Goal: Task Accomplishment & Management: Use online tool/utility

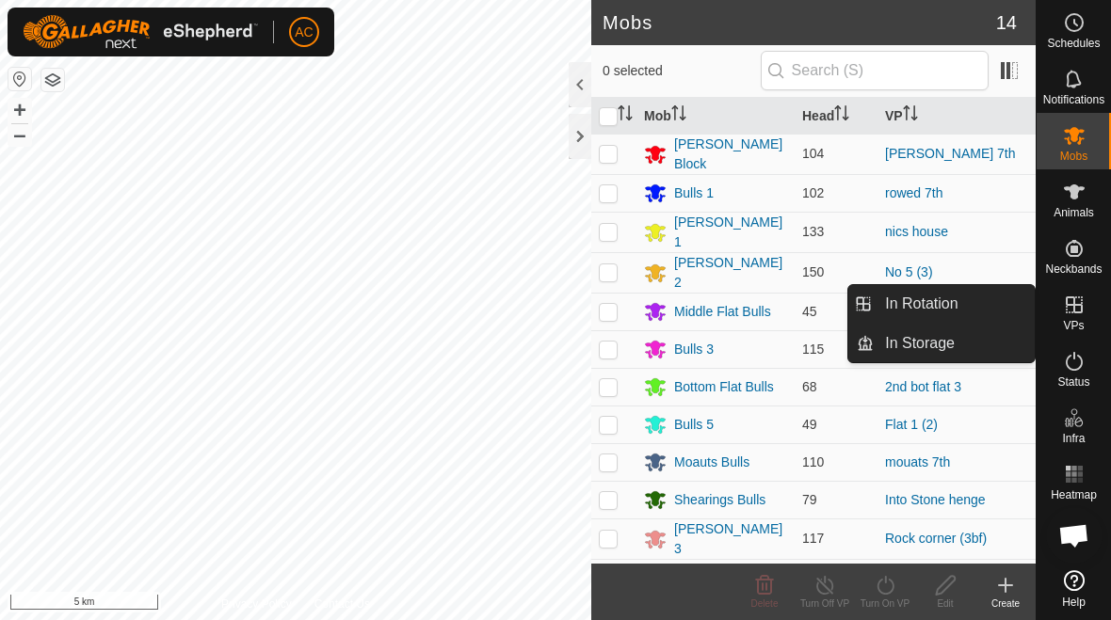
click at [975, 301] on link "In Rotation" at bounding box center [954, 304] width 161 height 38
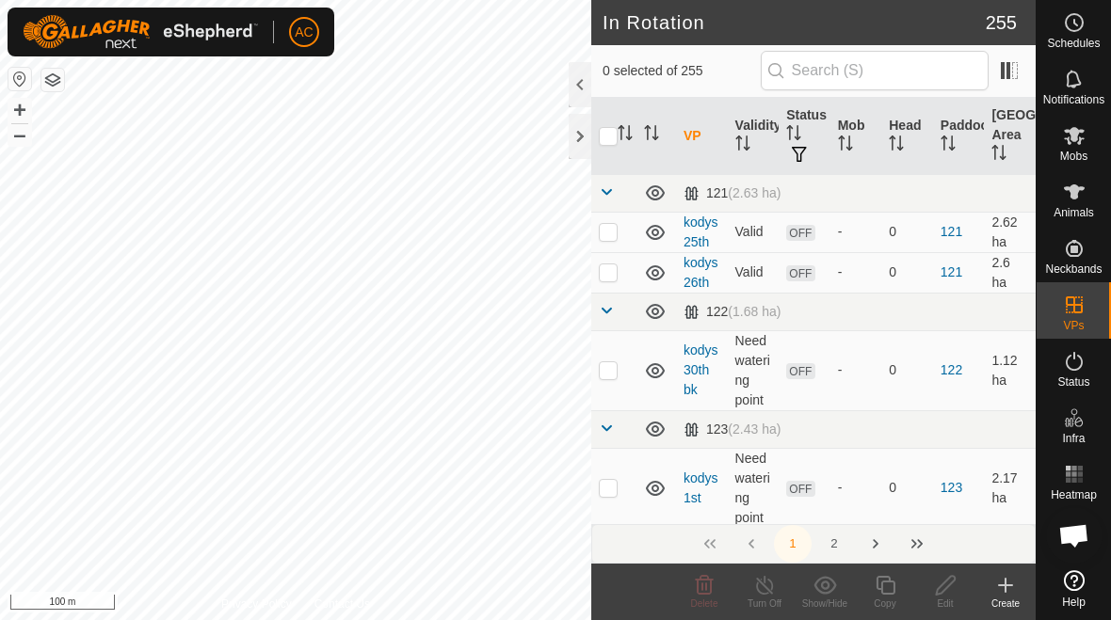
click at [1003, 590] on icon at bounding box center [1005, 585] width 23 height 23
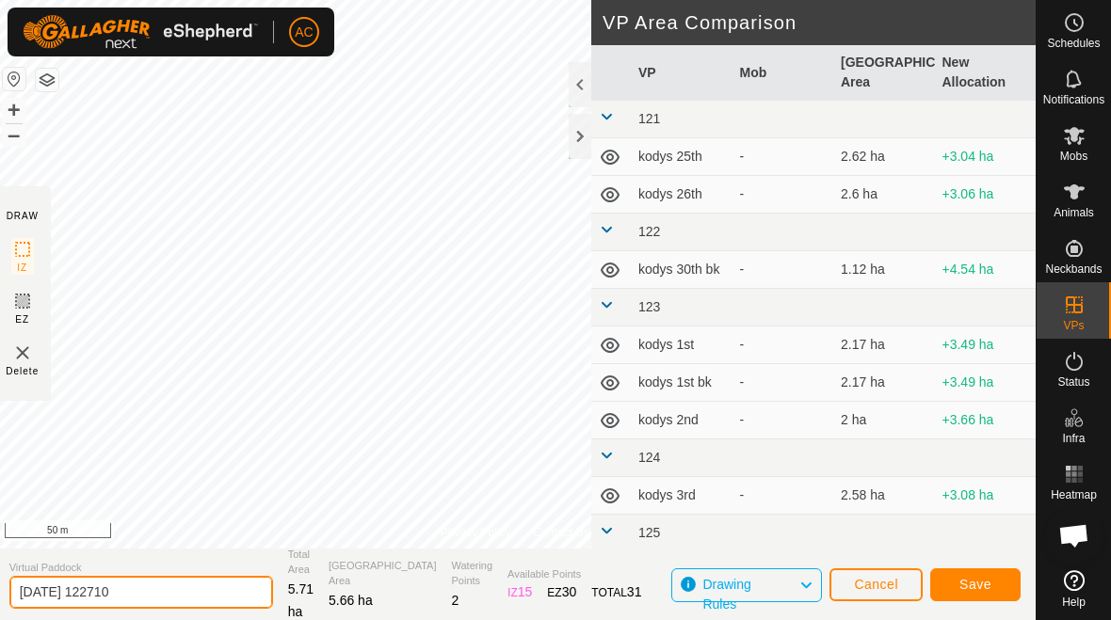
click at [159, 578] on input "2025-10-07 122710" at bounding box center [141, 592] width 264 height 33
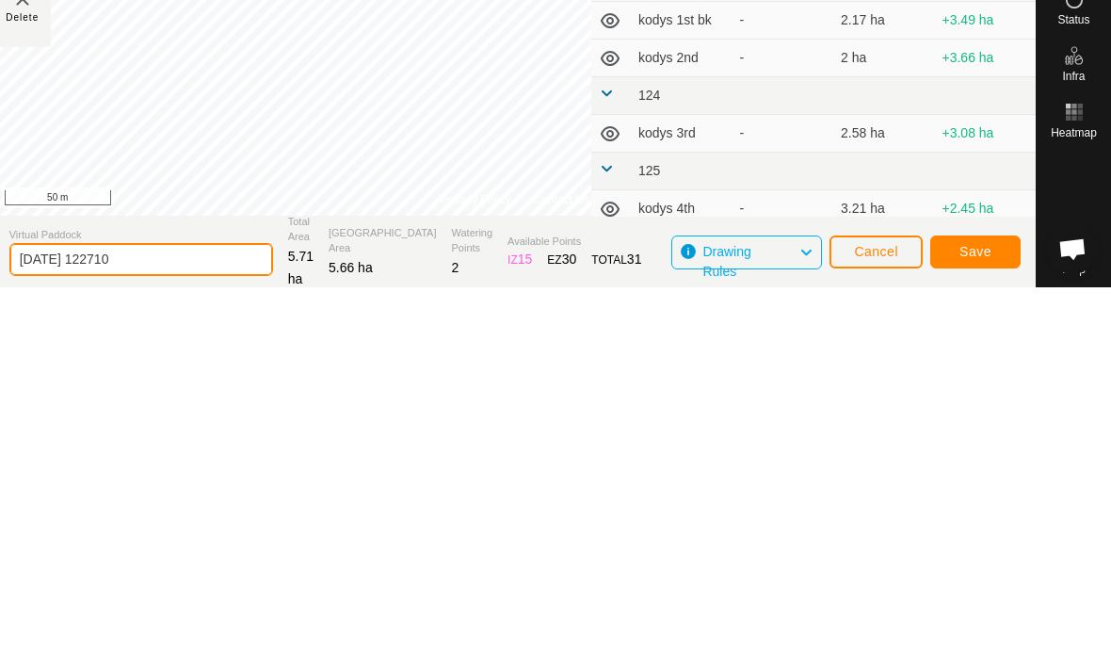
click at [177, 605] on input "2025-10-07 122710" at bounding box center [141, 621] width 264 height 33
type input "2"
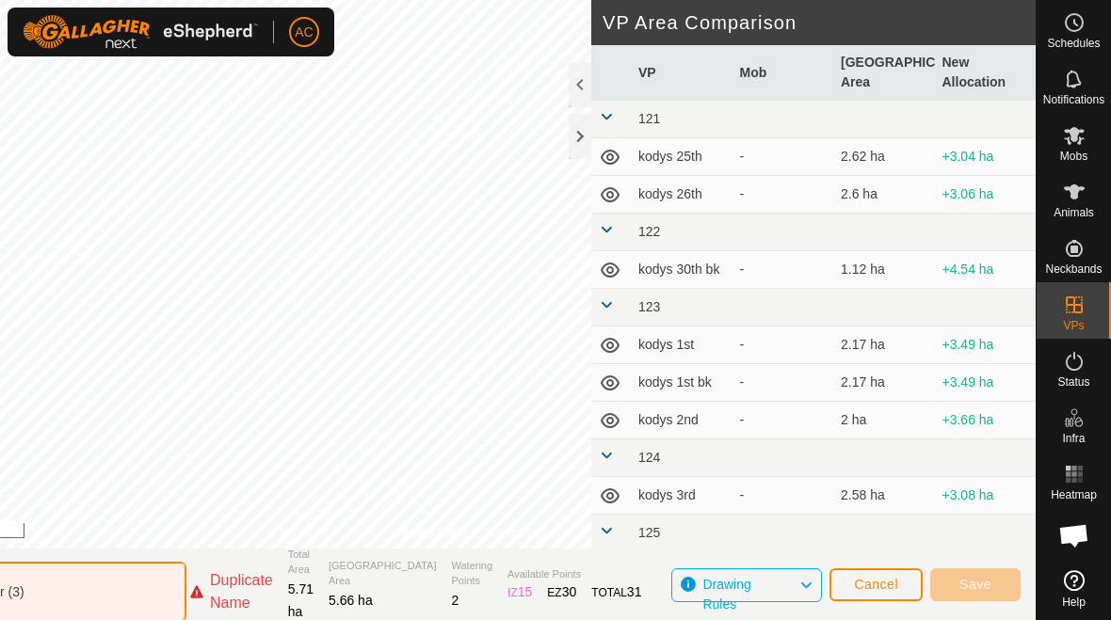
click at [182, 598] on input "Rock corner (3)" at bounding box center [55, 592] width 264 height 60
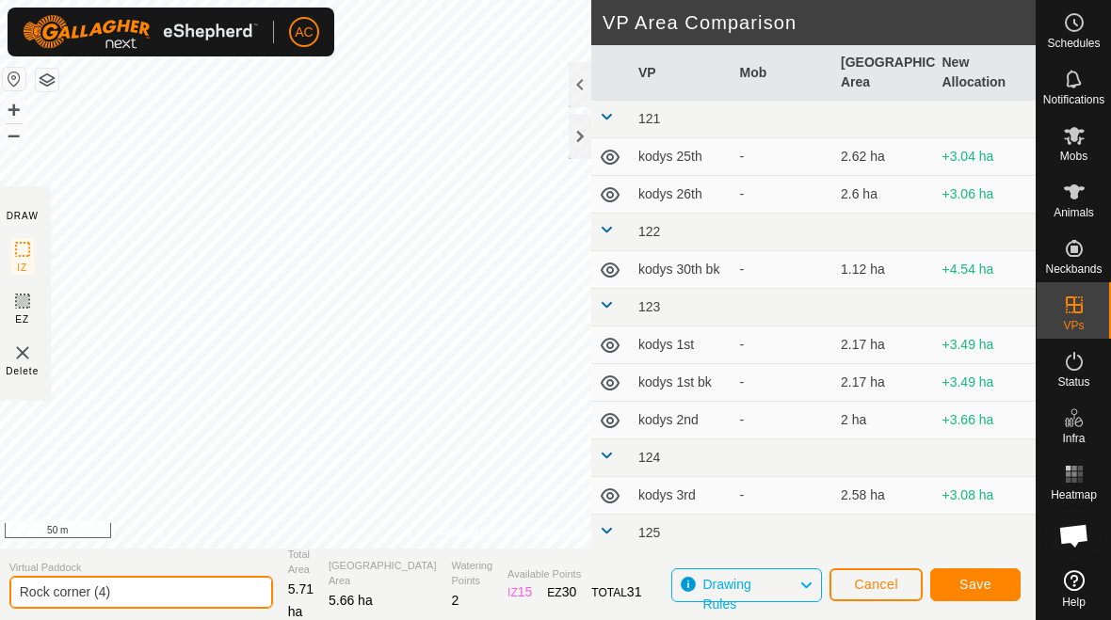
type input "Rock corner (4)"
click at [978, 580] on span "Save" at bounding box center [975, 584] width 32 height 15
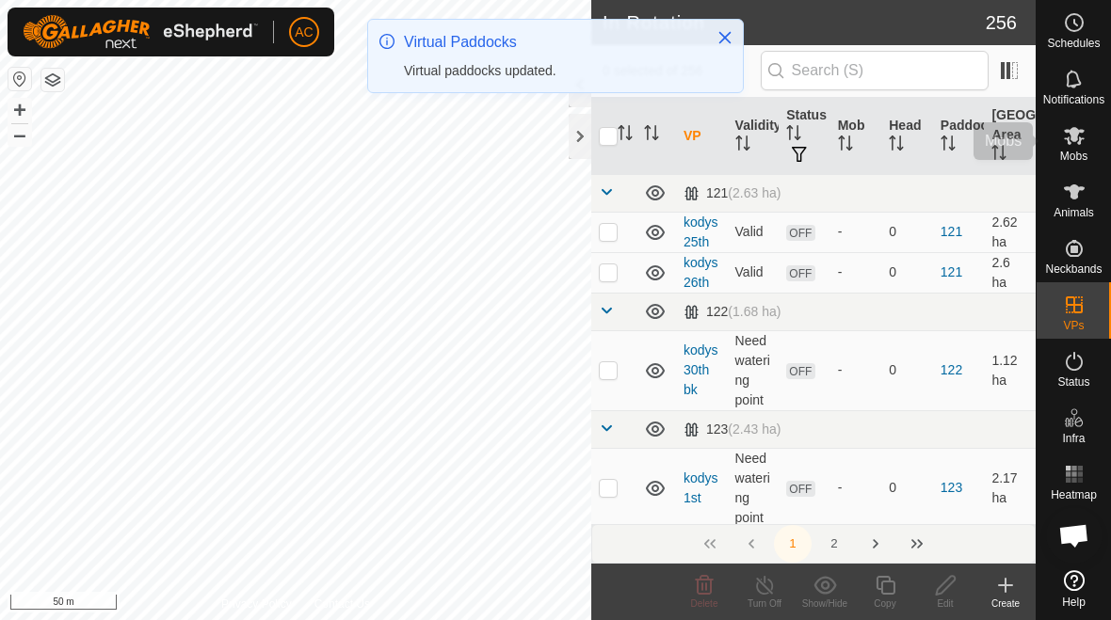
click at [1073, 135] on icon at bounding box center [1074, 136] width 21 height 18
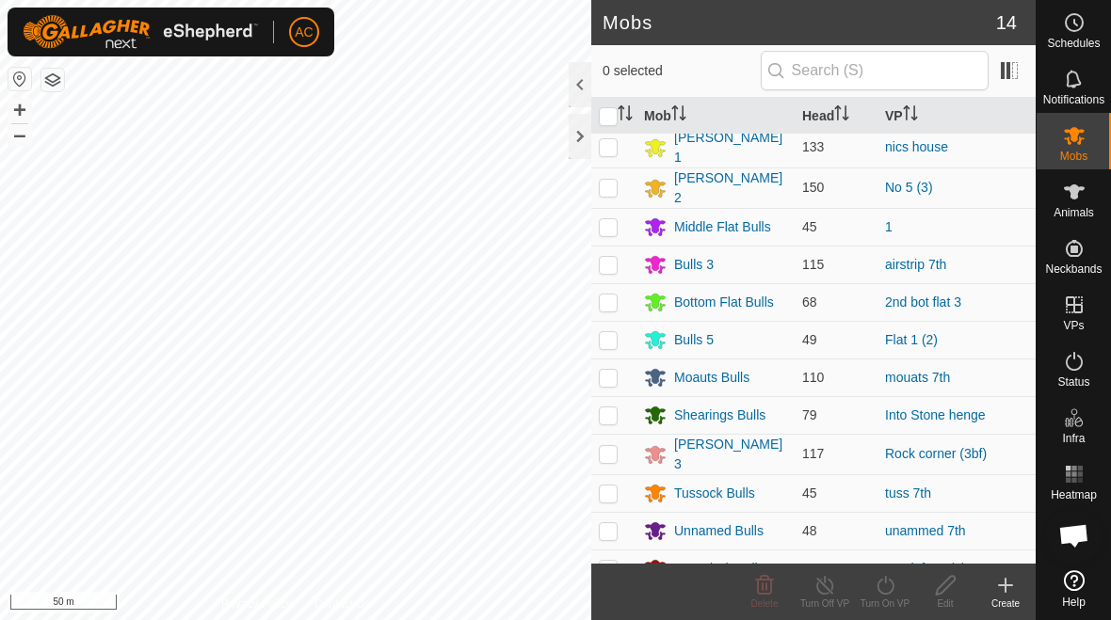
scroll to position [88, 0]
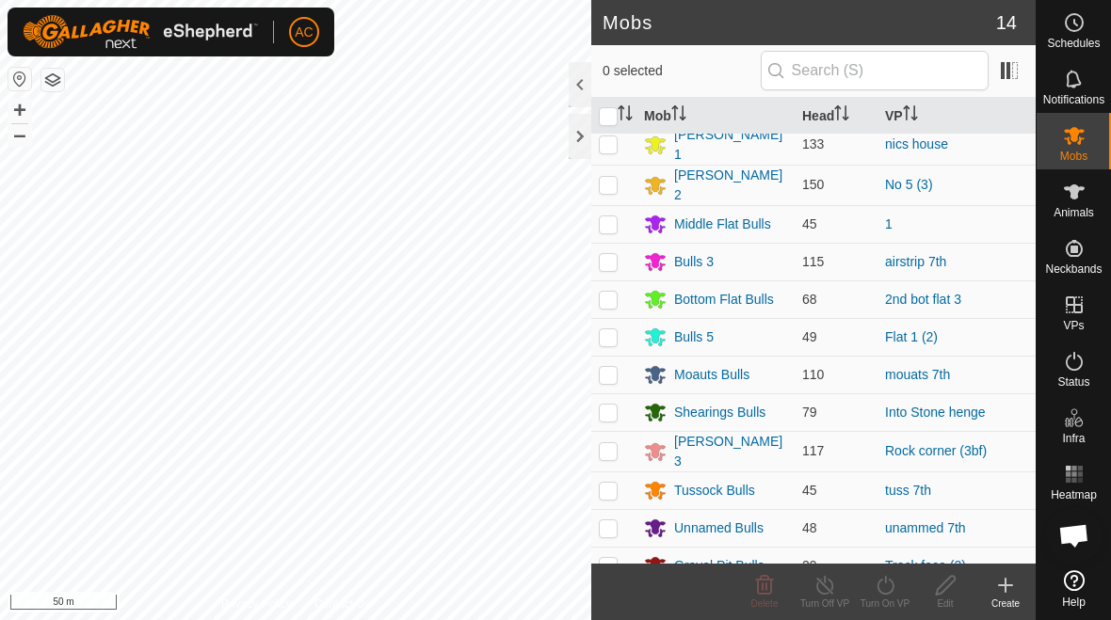
click at [612, 444] on p-checkbox at bounding box center [608, 450] width 19 height 15
checkbox input "true"
click at [894, 592] on icon at bounding box center [886, 585] width 24 height 23
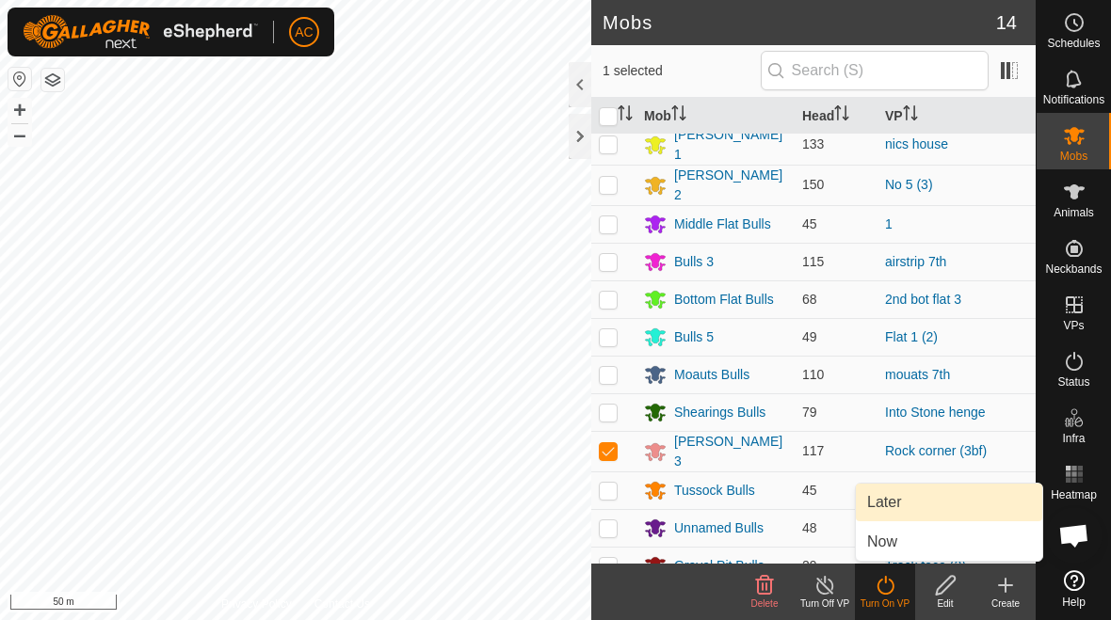
click at [912, 504] on link "Later" at bounding box center [949, 503] width 186 height 38
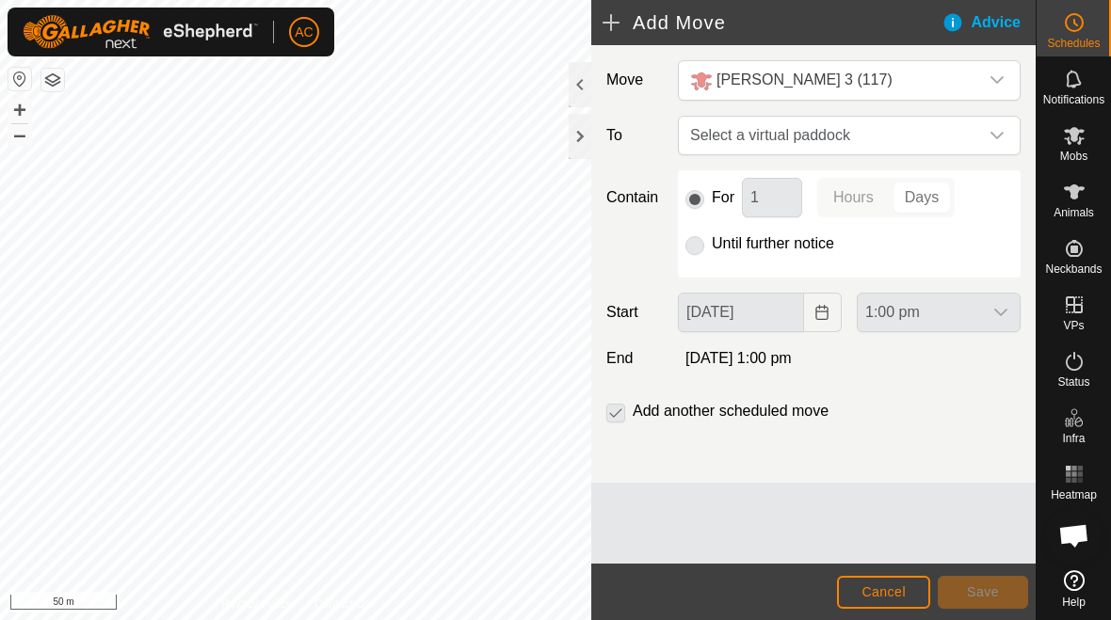
click at [903, 588] on span "Cancel" at bounding box center [884, 592] width 44 height 15
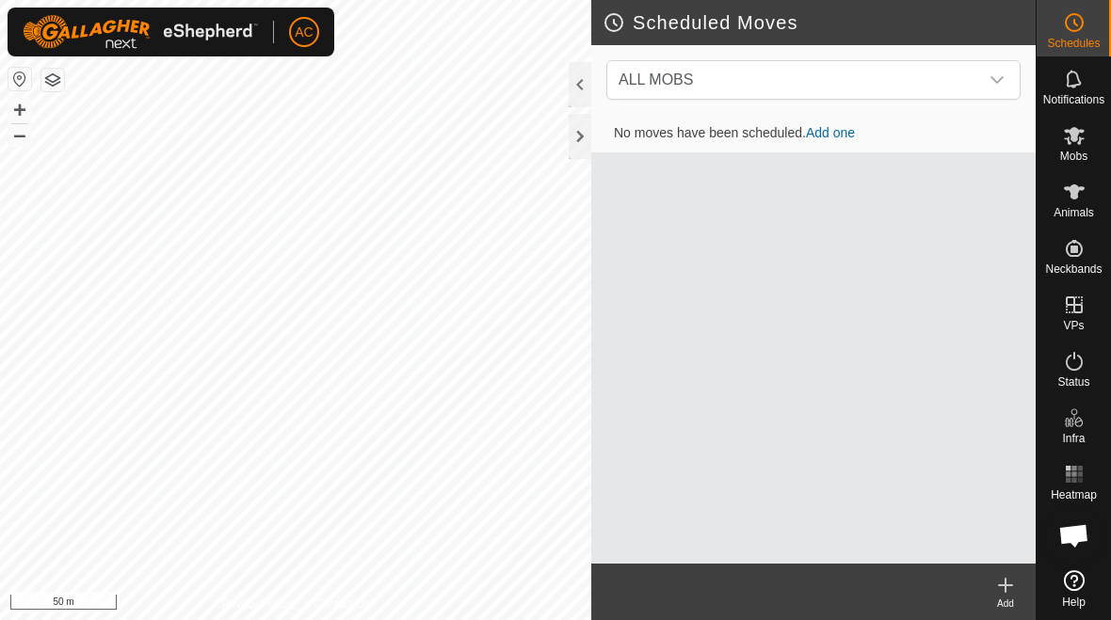
click at [975, 64] on span "ALL MOBS" at bounding box center [794, 80] width 367 height 38
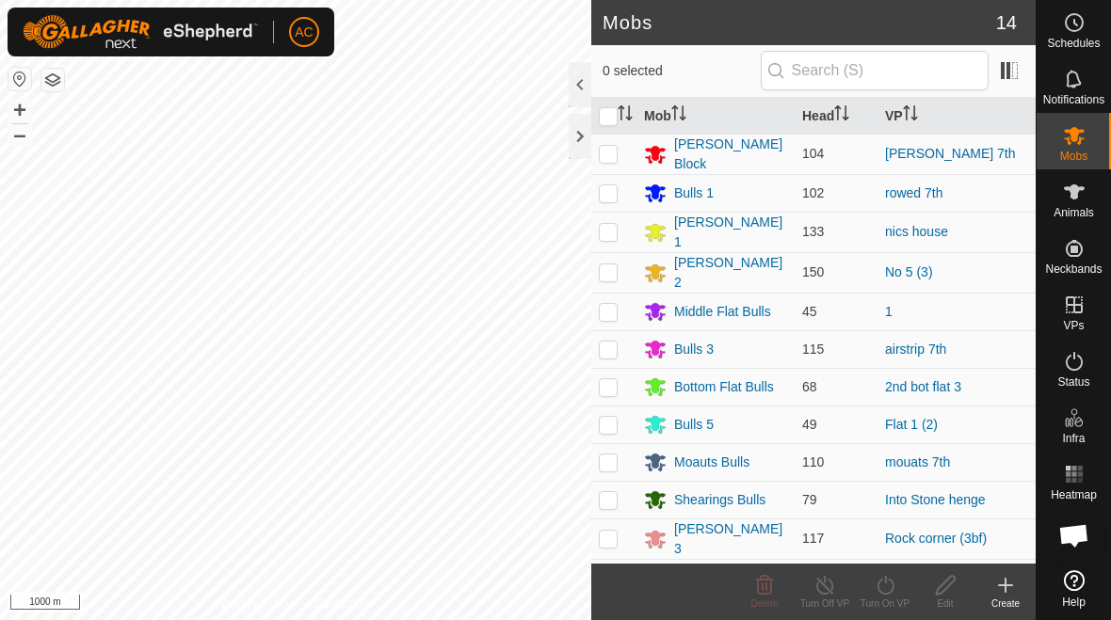
click at [604, 531] on p-checkbox at bounding box center [608, 538] width 19 height 15
checkbox input "true"
click at [885, 603] on div "Turn On VP" at bounding box center [885, 604] width 60 height 14
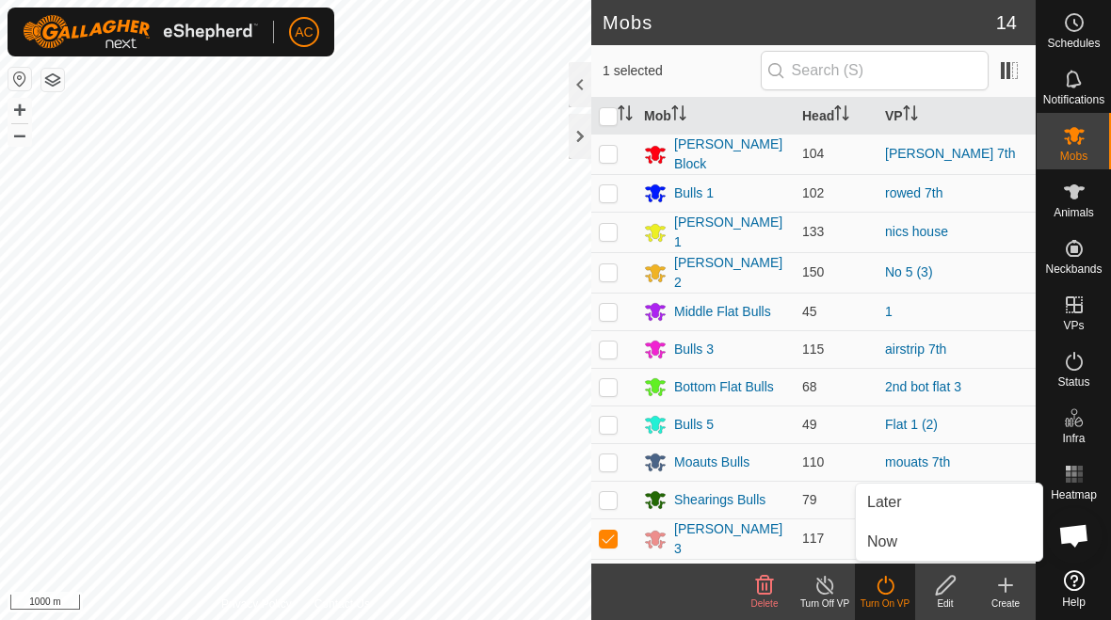
click at [890, 542] on span "Now" at bounding box center [882, 542] width 30 height 23
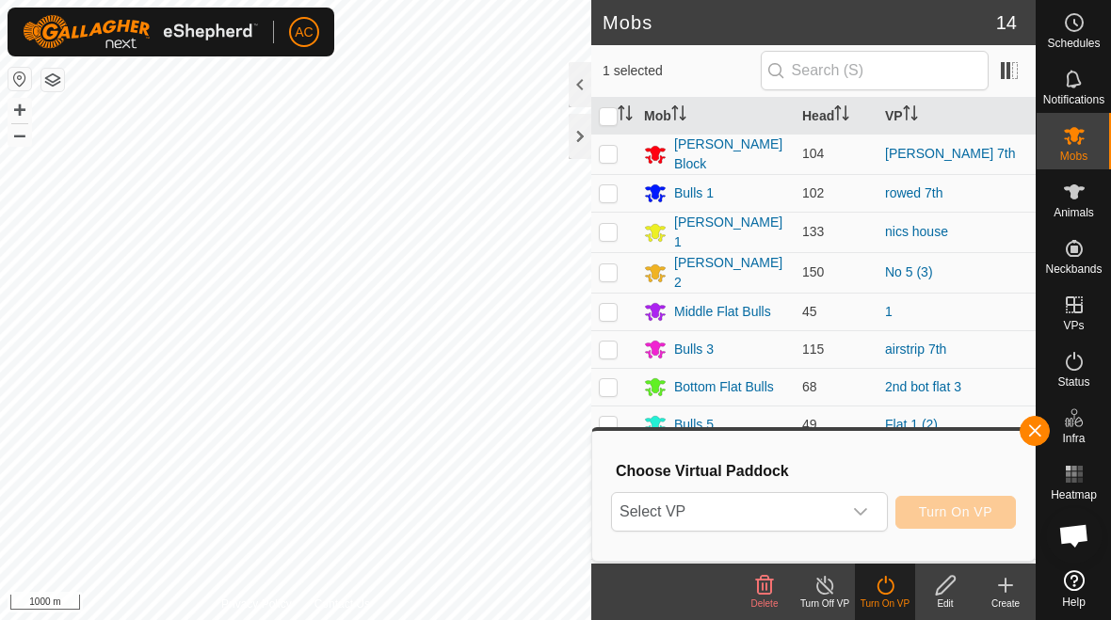
click at [830, 514] on span "Select VP" at bounding box center [727, 512] width 230 height 38
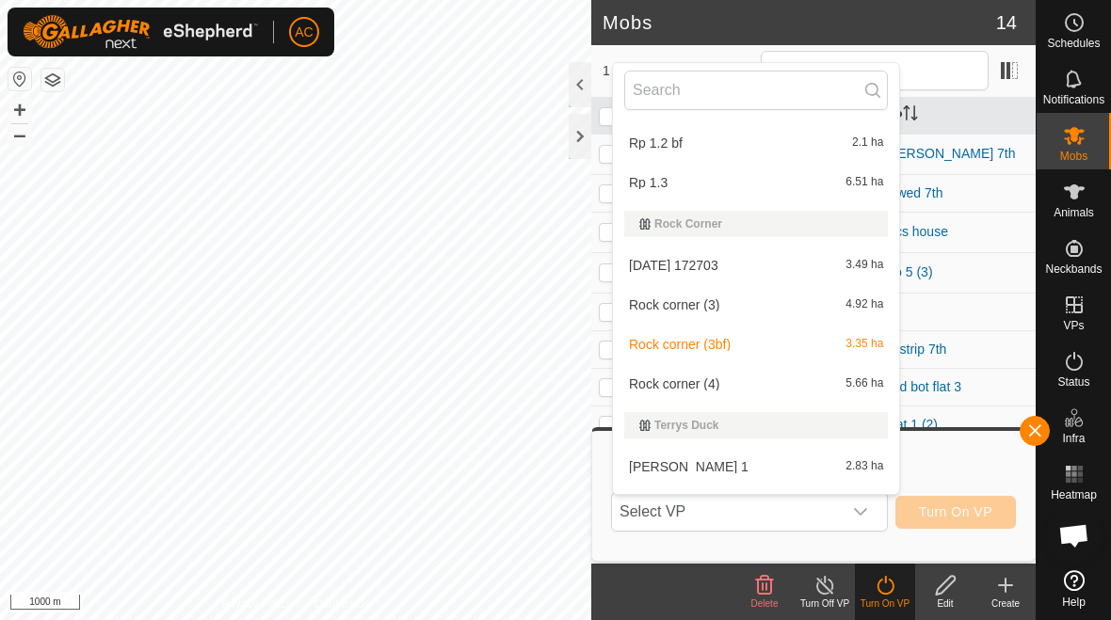
scroll to position [11003, 0]
click at [719, 381] on span "Rock corner (4)" at bounding box center [674, 383] width 90 height 13
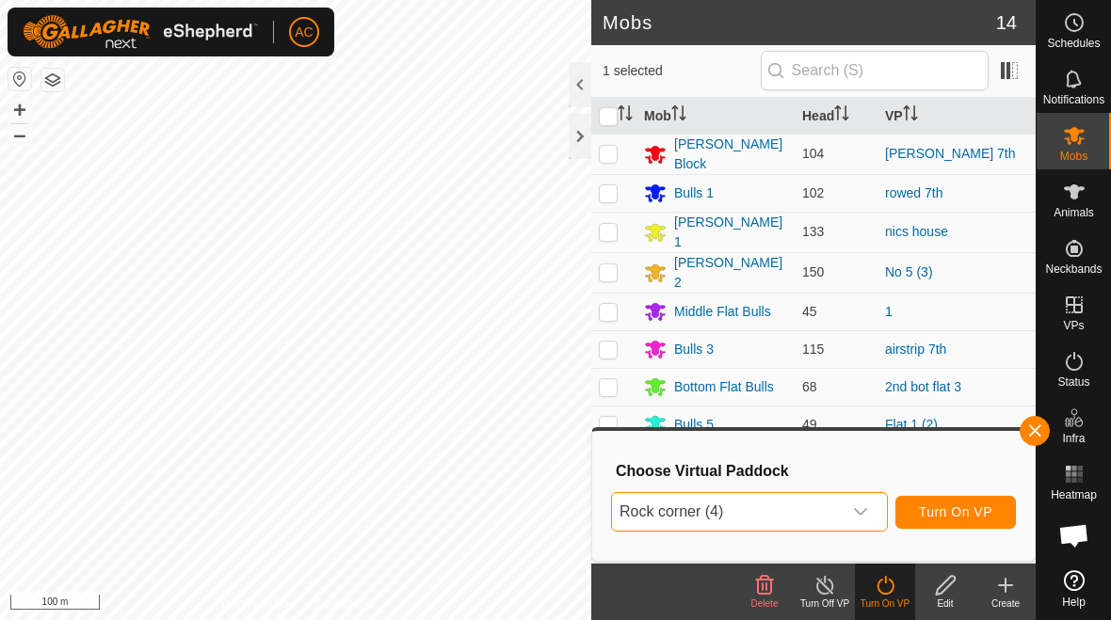
click at [973, 514] on span "Turn On VP" at bounding box center [955, 512] width 73 height 15
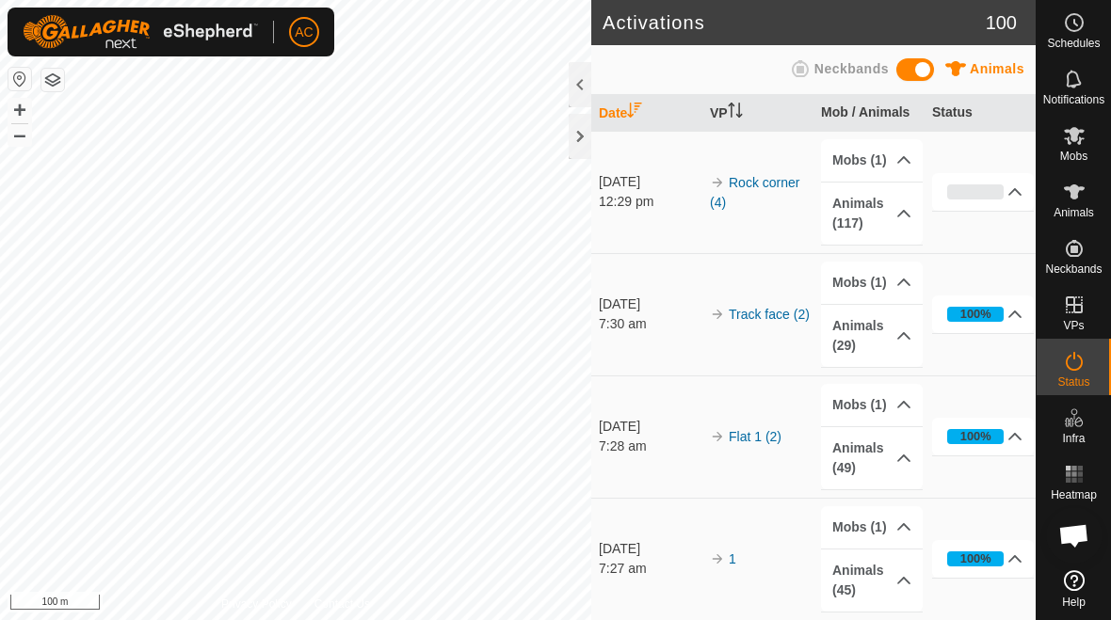
click at [585, 140] on div at bounding box center [580, 136] width 23 height 45
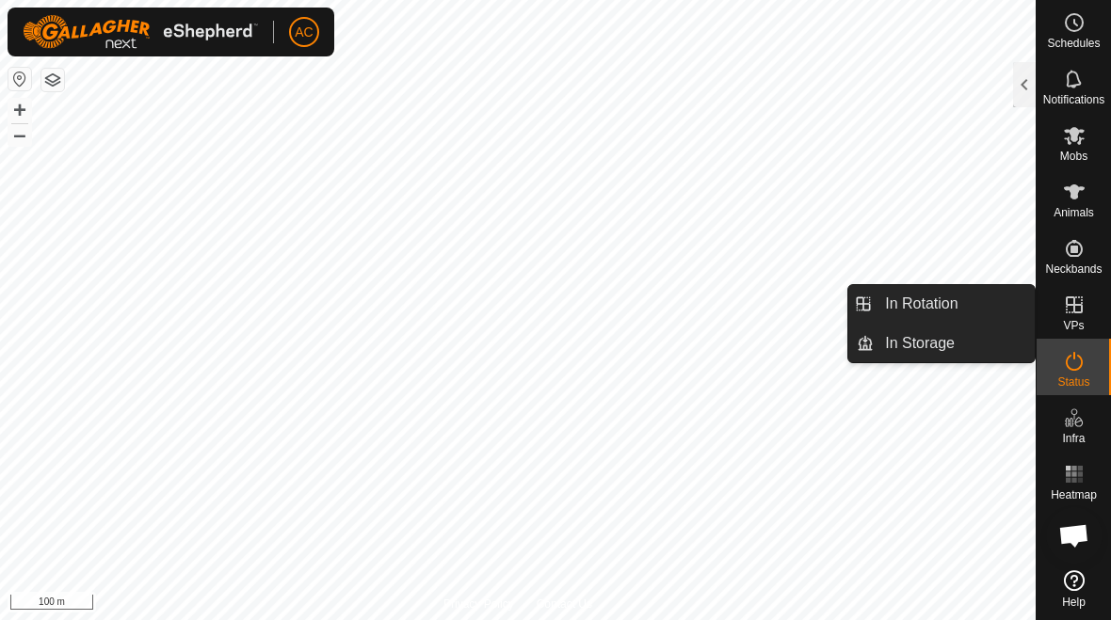
click at [970, 292] on link "In Rotation" at bounding box center [954, 304] width 161 height 38
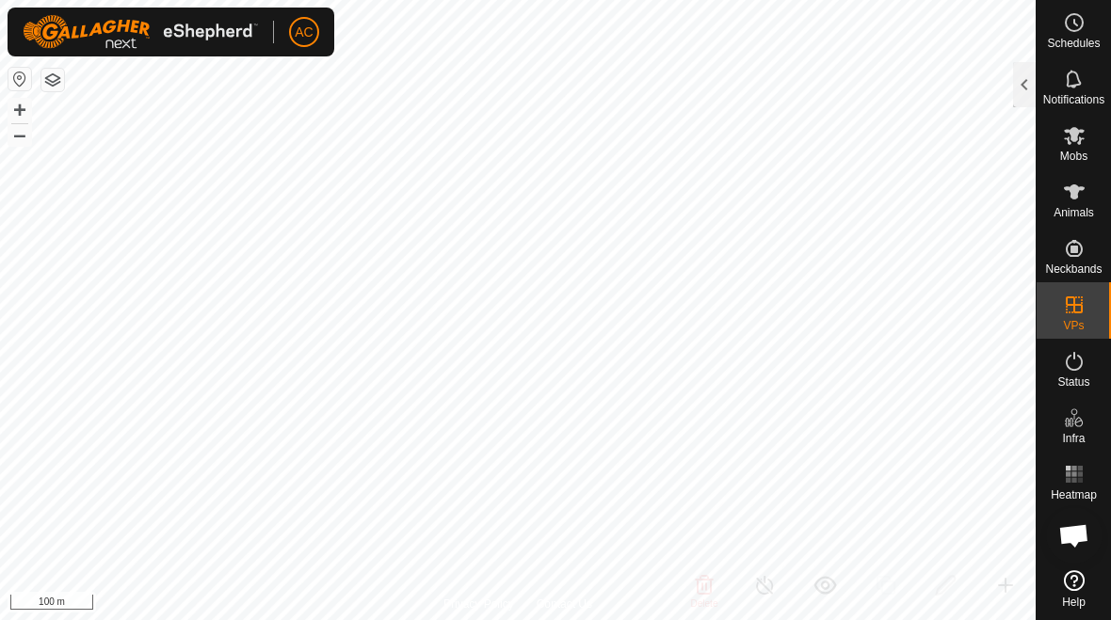
click at [1023, 90] on div at bounding box center [1024, 84] width 23 height 45
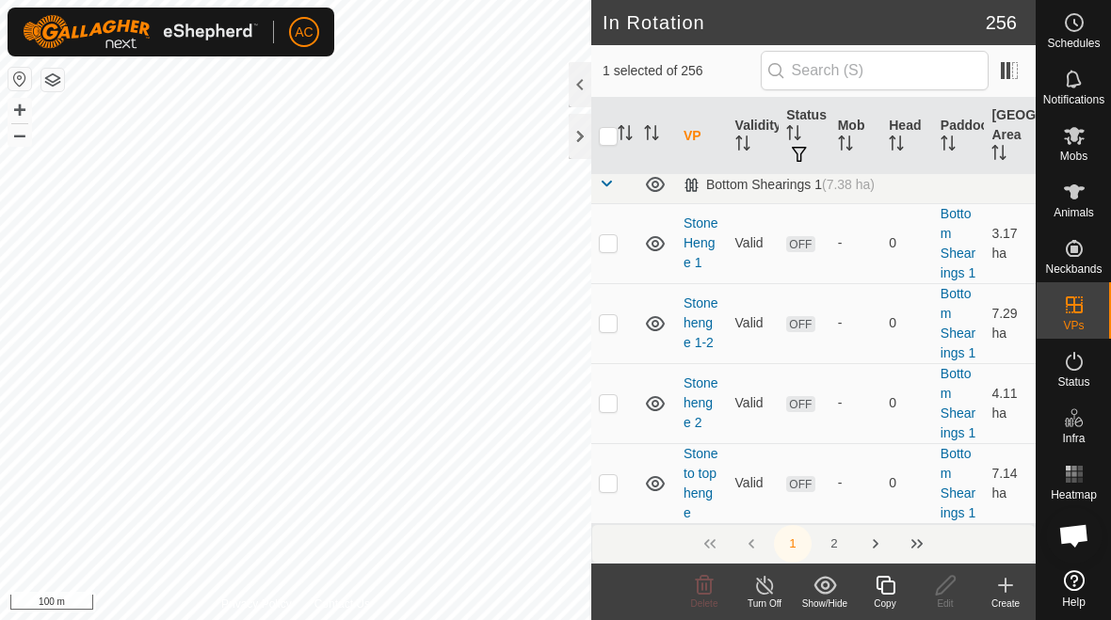
scroll to position [12132, 0]
click at [611, 245] on p-checkbox at bounding box center [608, 241] width 19 height 15
click at [613, 237] on p-checkbox at bounding box center [608, 241] width 19 height 15
checkbox input "false"
click at [613, 325] on p-checkbox at bounding box center [608, 321] width 19 height 15
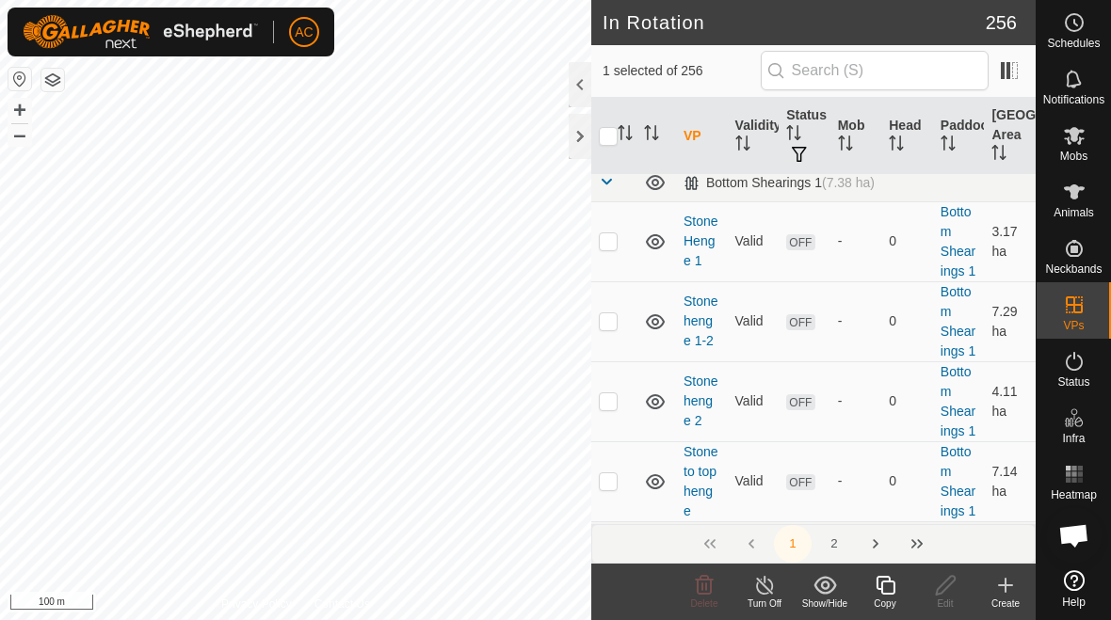
checkbox input "true"
click at [605, 401] on p-checkbox at bounding box center [608, 401] width 19 height 15
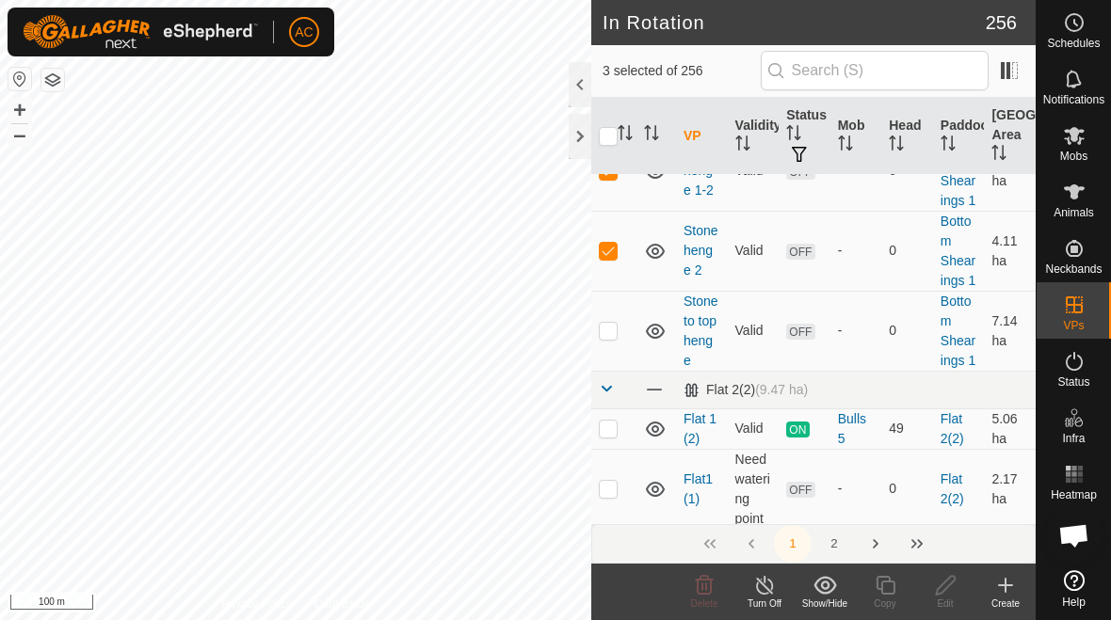
scroll to position [12280, 0]
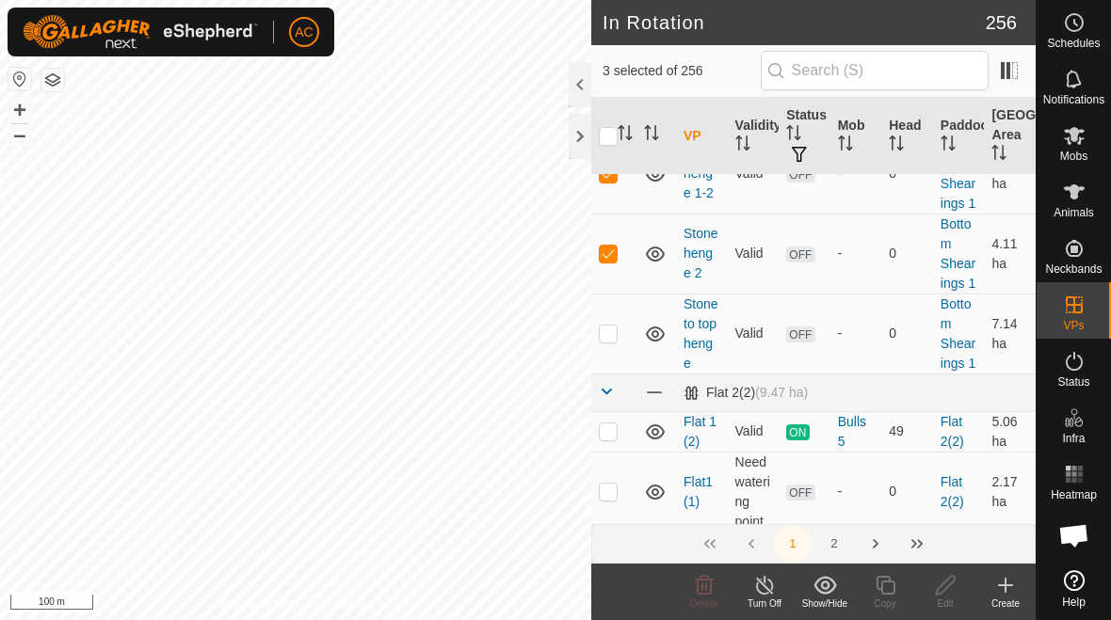
click at [702, 591] on icon at bounding box center [704, 585] width 23 height 23
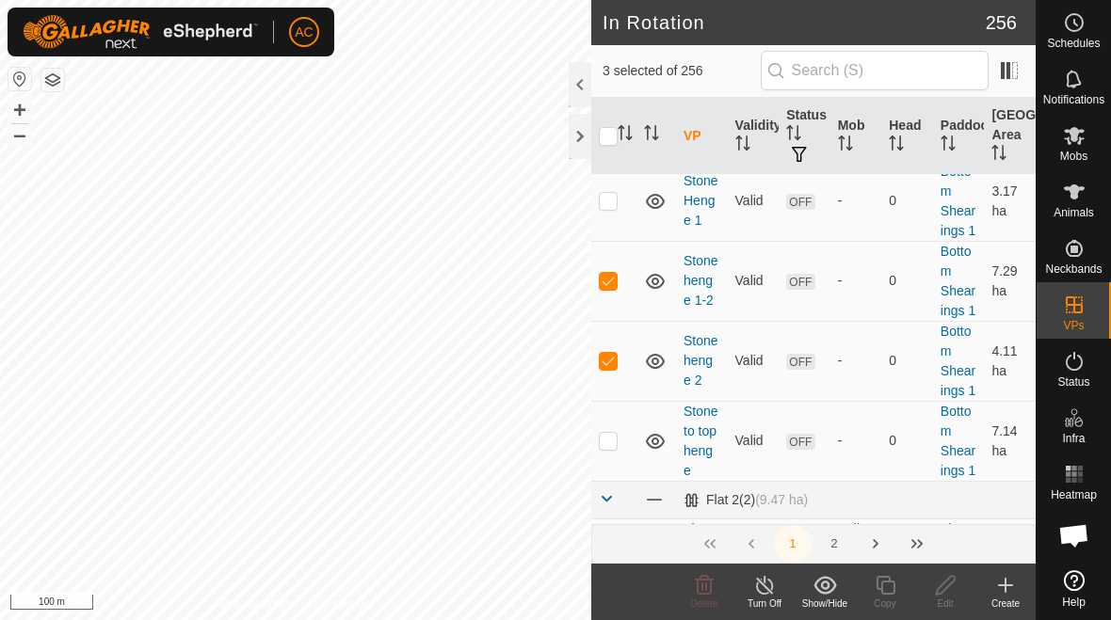
scroll to position [12169, 0]
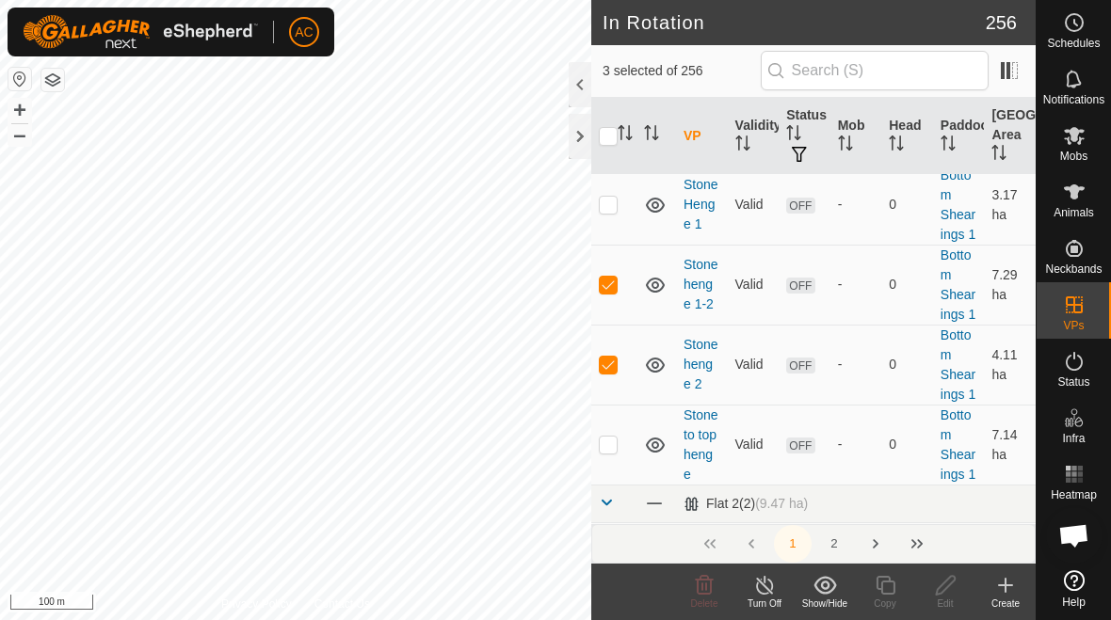
click at [613, 373] on td at bounding box center [613, 365] width 45 height 80
checkbox input "false"
click at [612, 286] on p-checkbox at bounding box center [608, 284] width 19 height 15
checkbox input "false"
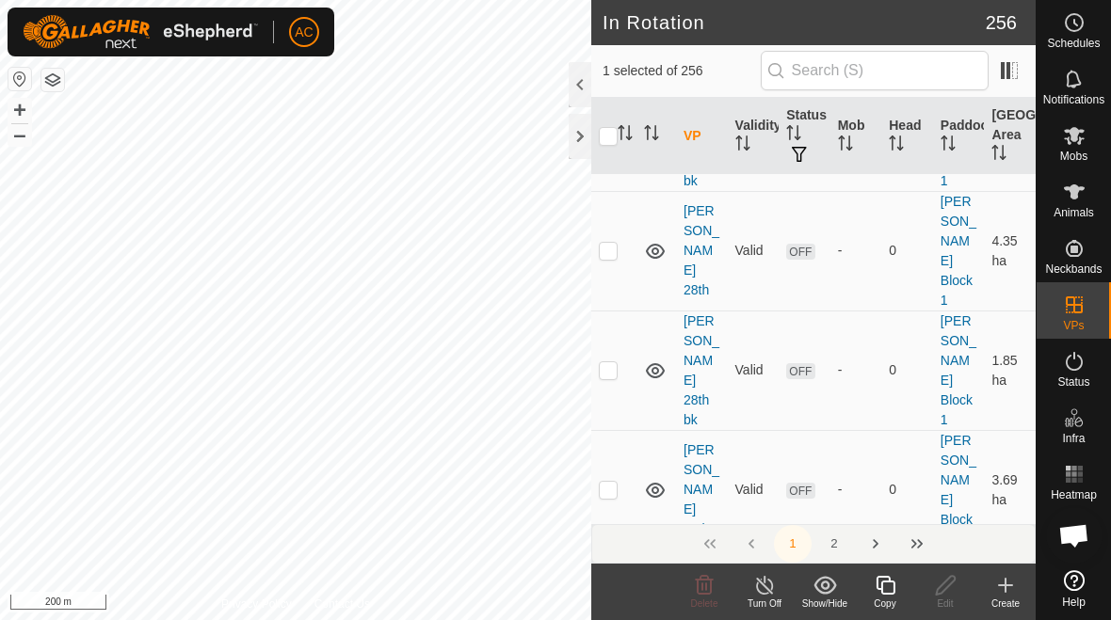
scroll to position [16354, 0]
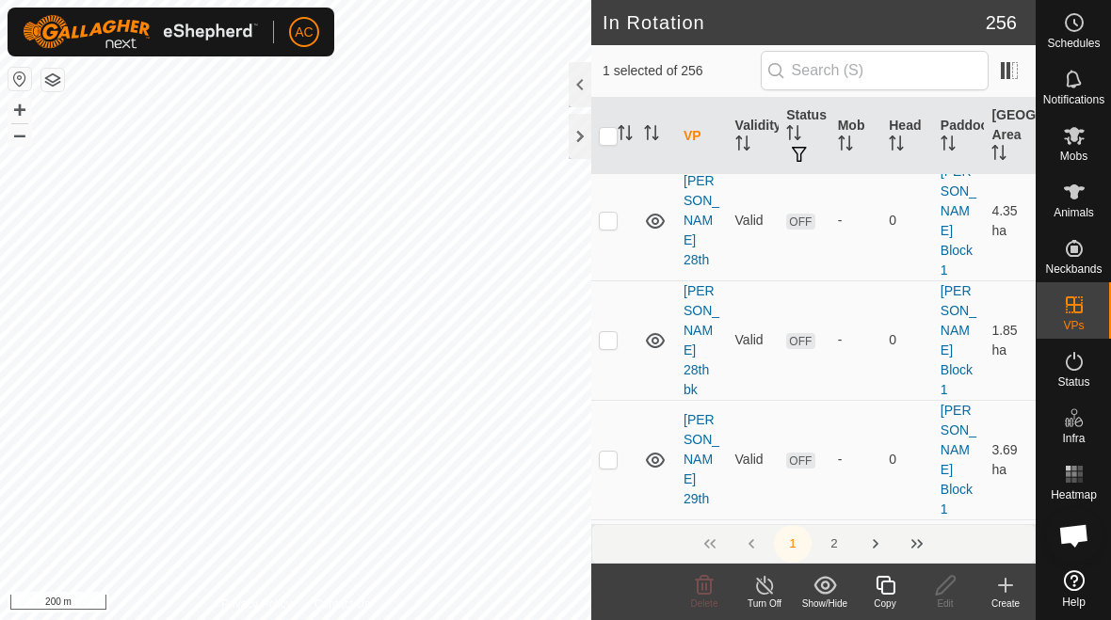
click at [838, 548] on button "2" at bounding box center [834, 544] width 38 height 38
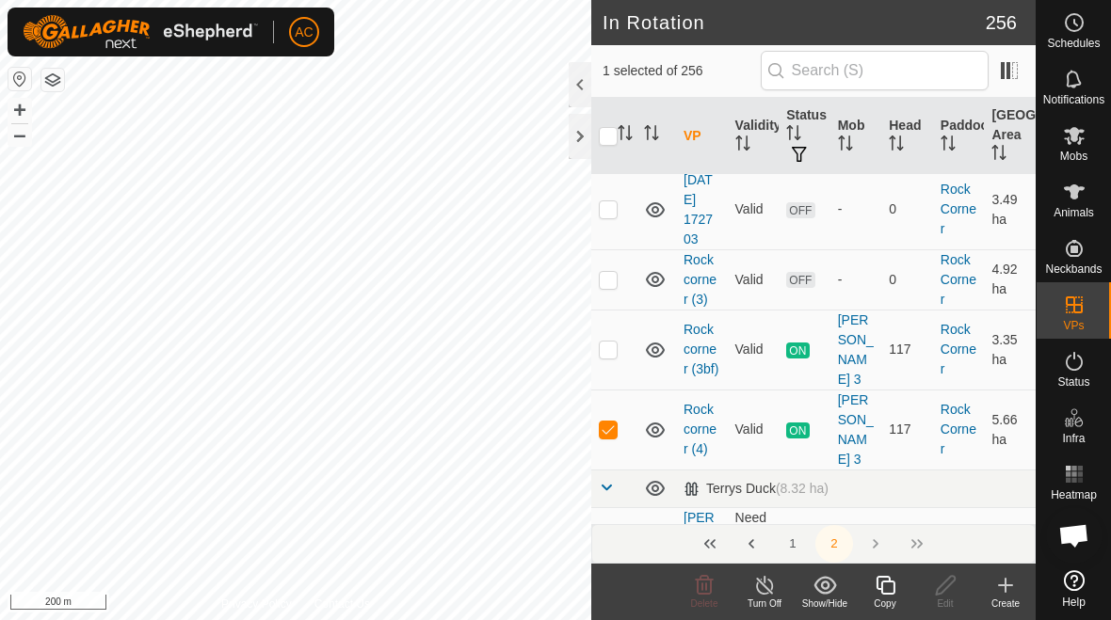
scroll to position [402, 0]
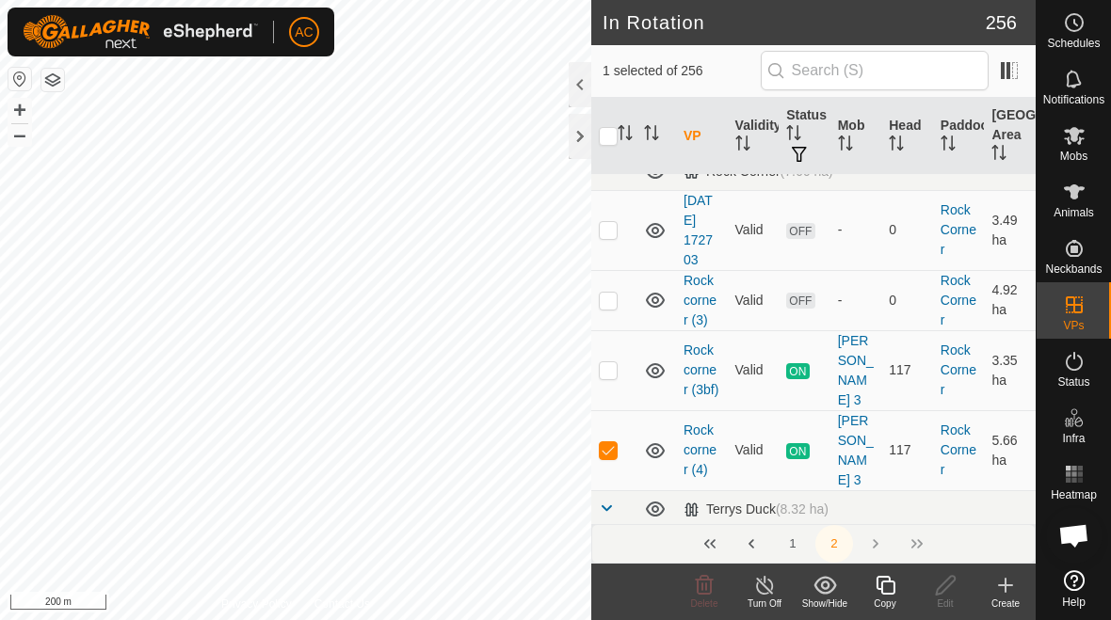
click at [610, 443] on p-checkbox at bounding box center [608, 450] width 19 height 15
checkbox input "false"
click at [799, 548] on button "1" at bounding box center [793, 544] width 38 height 38
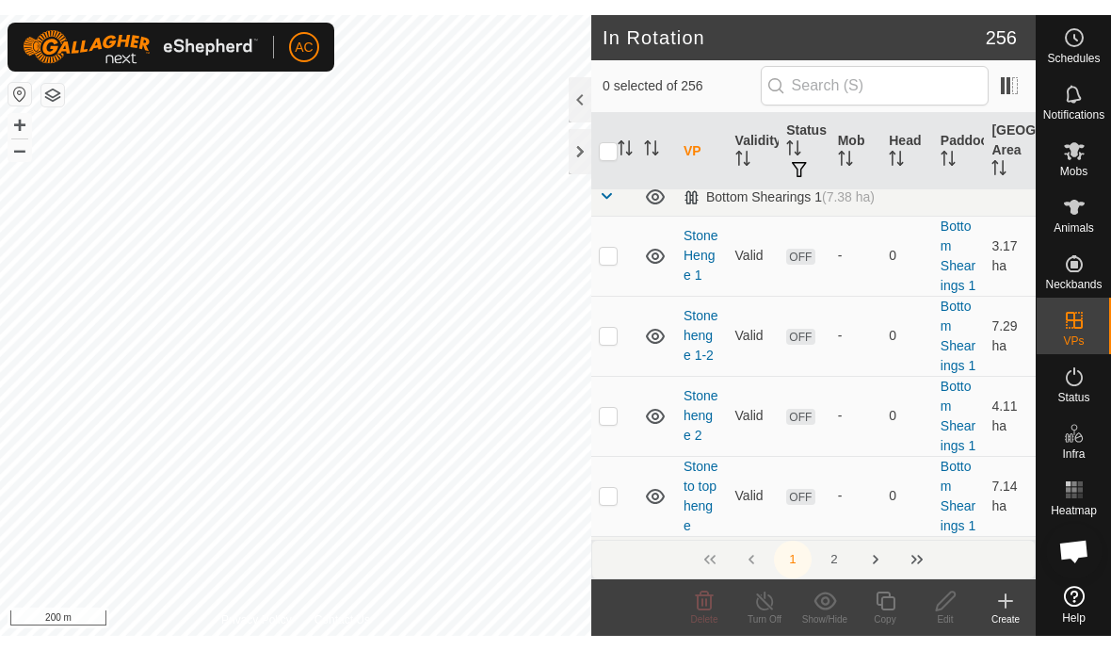
scroll to position [12132, 0]
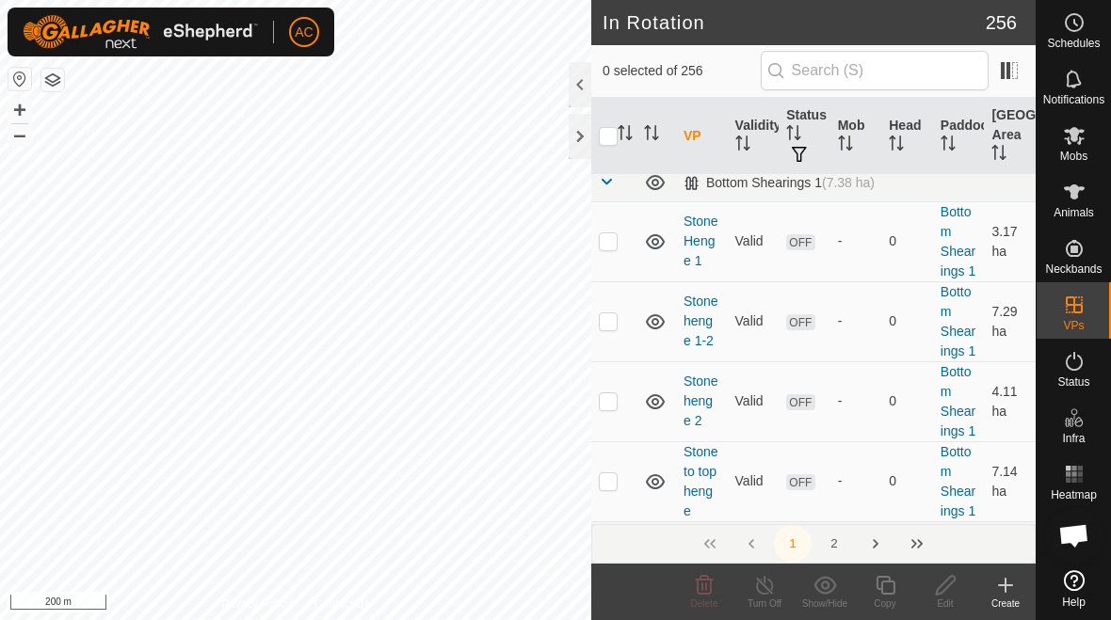
click at [617, 329] on p-checkbox at bounding box center [608, 321] width 19 height 15
checkbox input "true"
click at [606, 406] on p-checkbox at bounding box center [608, 401] width 19 height 15
checkbox input "true"
click at [705, 599] on span "Delete" at bounding box center [704, 604] width 27 height 10
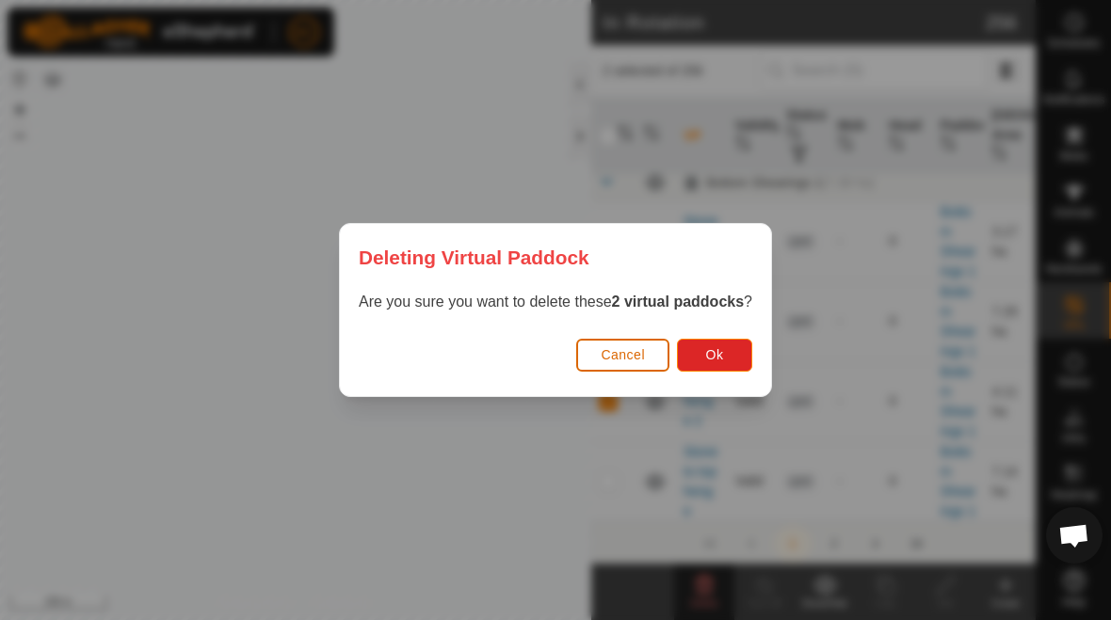
click at [724, 364] on button "Ok" at bounding box center [714, 355] width 75 height 33
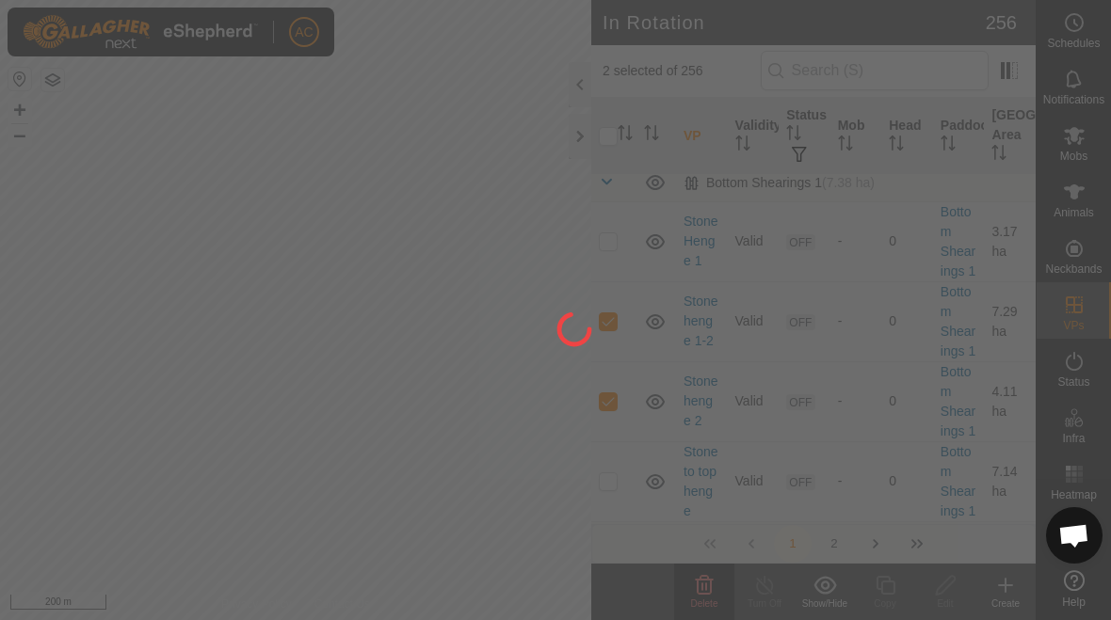
checkbox input "false"
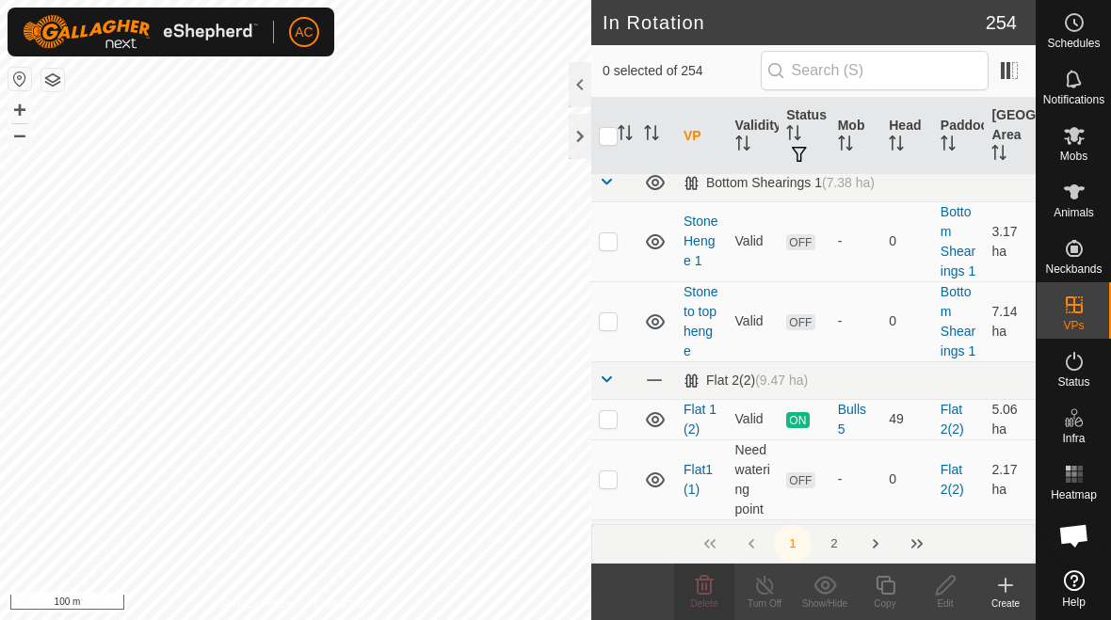
click at [1000, 593] on icon at bounding box center [1005, 585] width 23 height 23
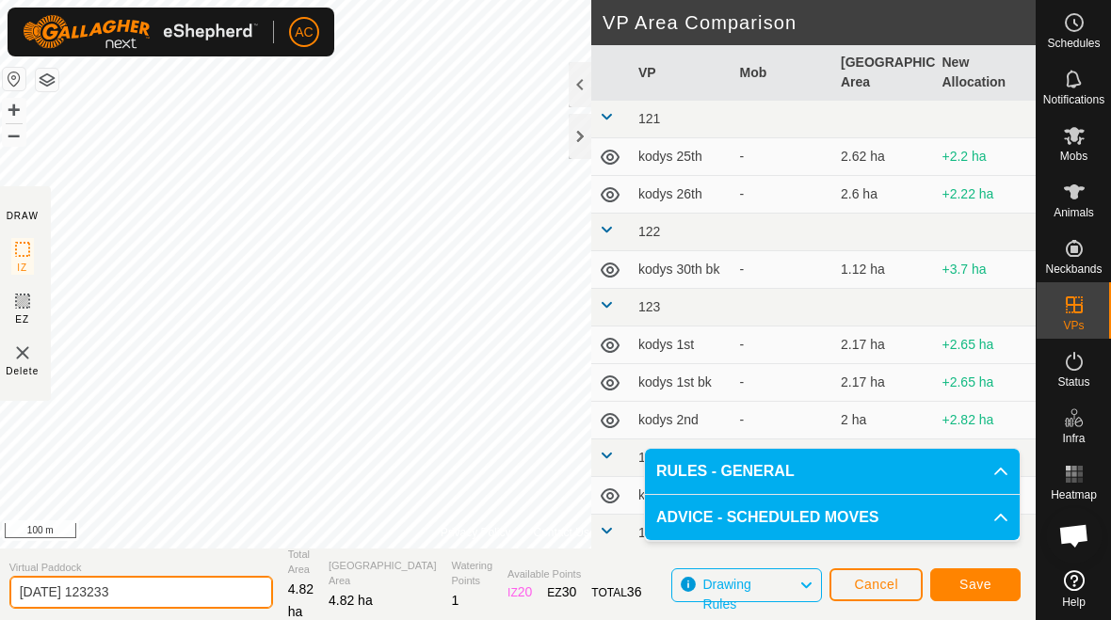
click at [186, 594] on input "[DATE] 123233" at bounding box center [141, 592] width 264 height 33
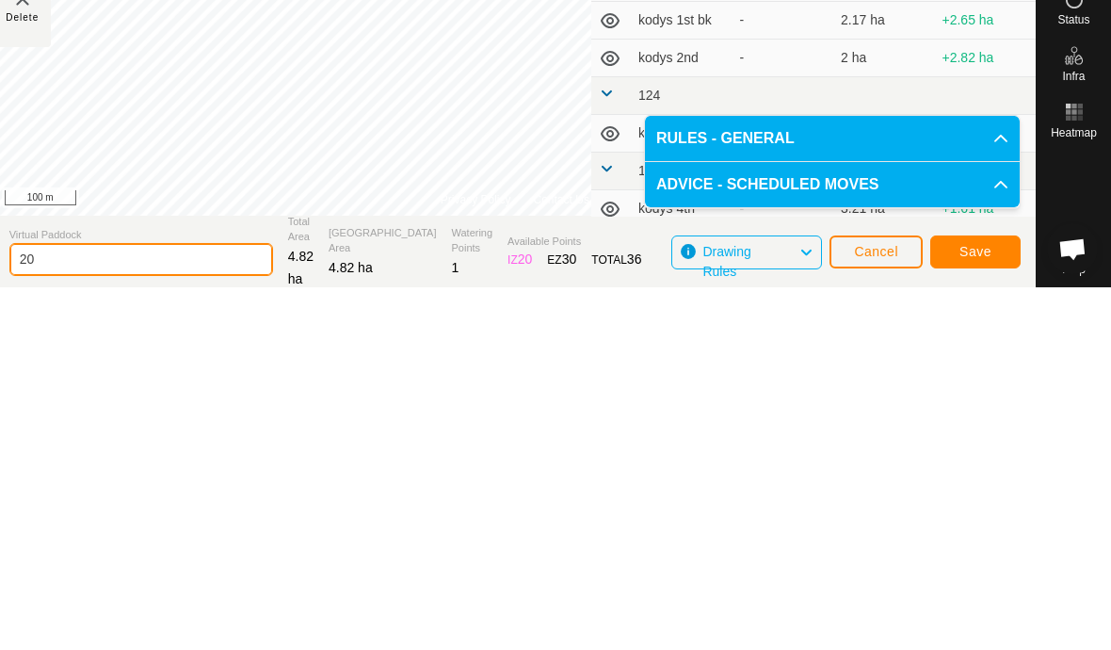
type input "2"
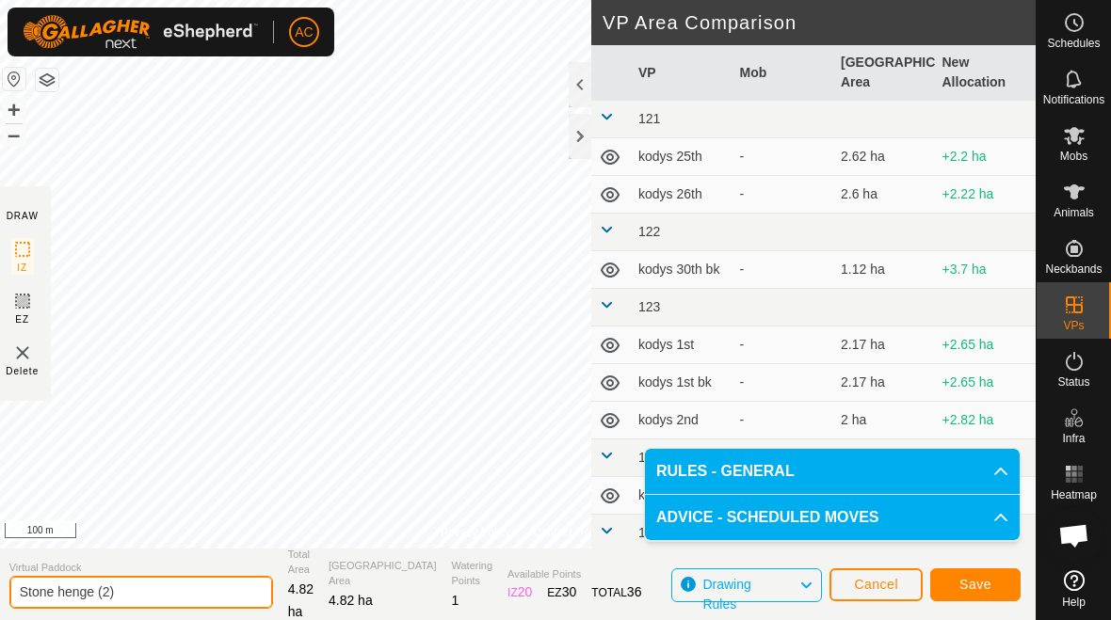
type input "Stone henge (2)"
click at [984, 585] on span "Save" at bounding box center [975, 584] width 32 height 15
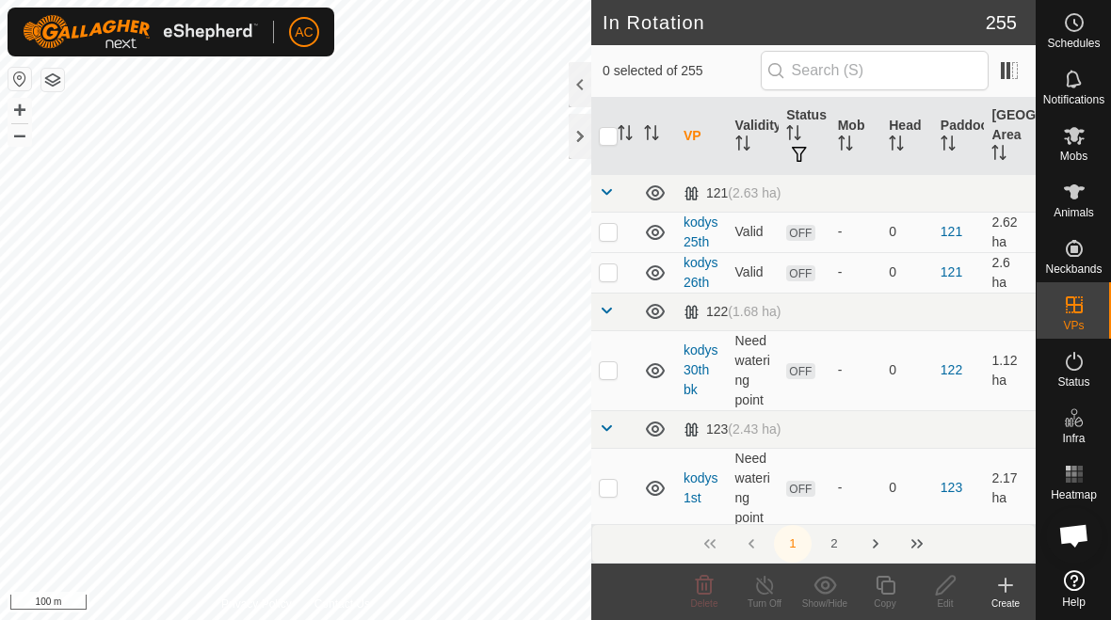
click at [1010, 597] on div "Create" at bounding box center [1005, 604] width 60 height 14
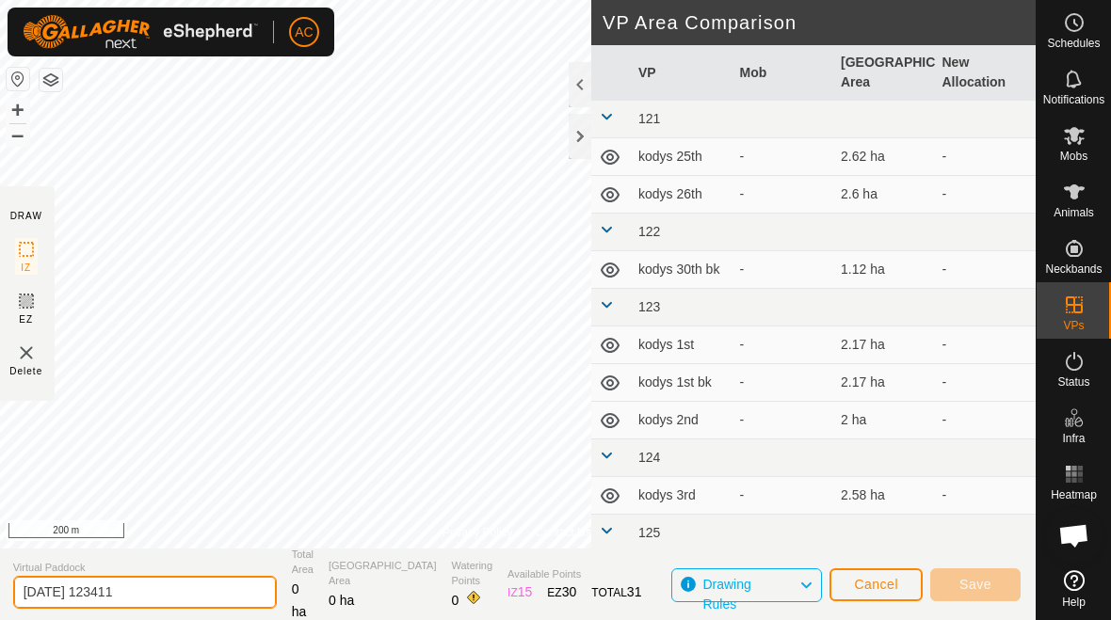
click at [168, 594] on input "[DATE] 123411" at bounding box center [145, 592] width 264 height 33
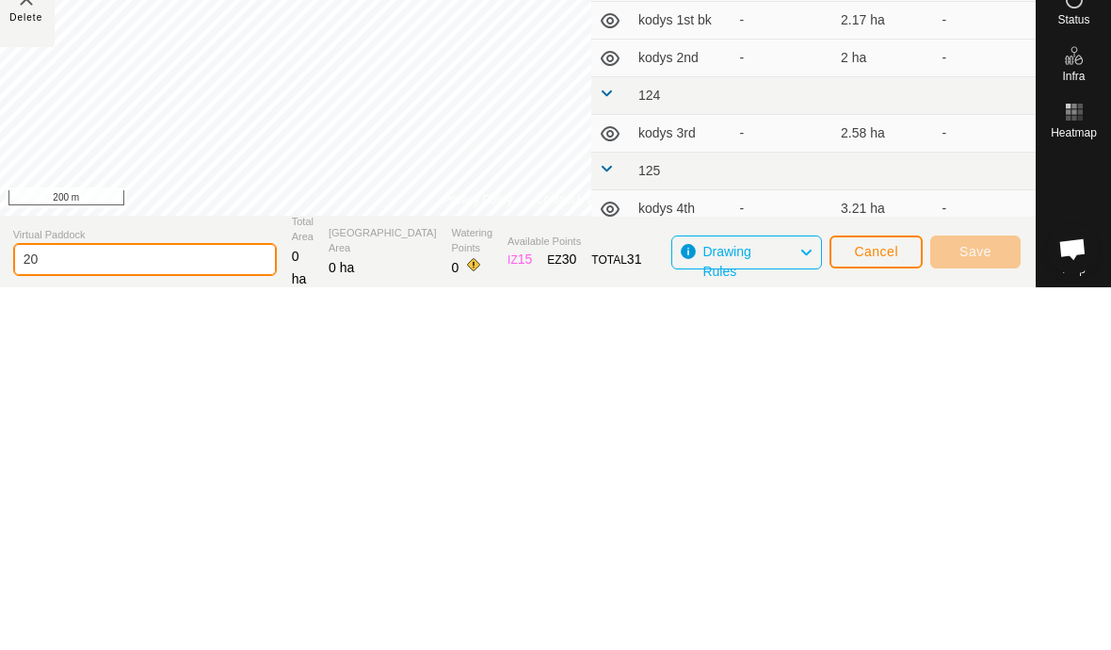
type input "2"
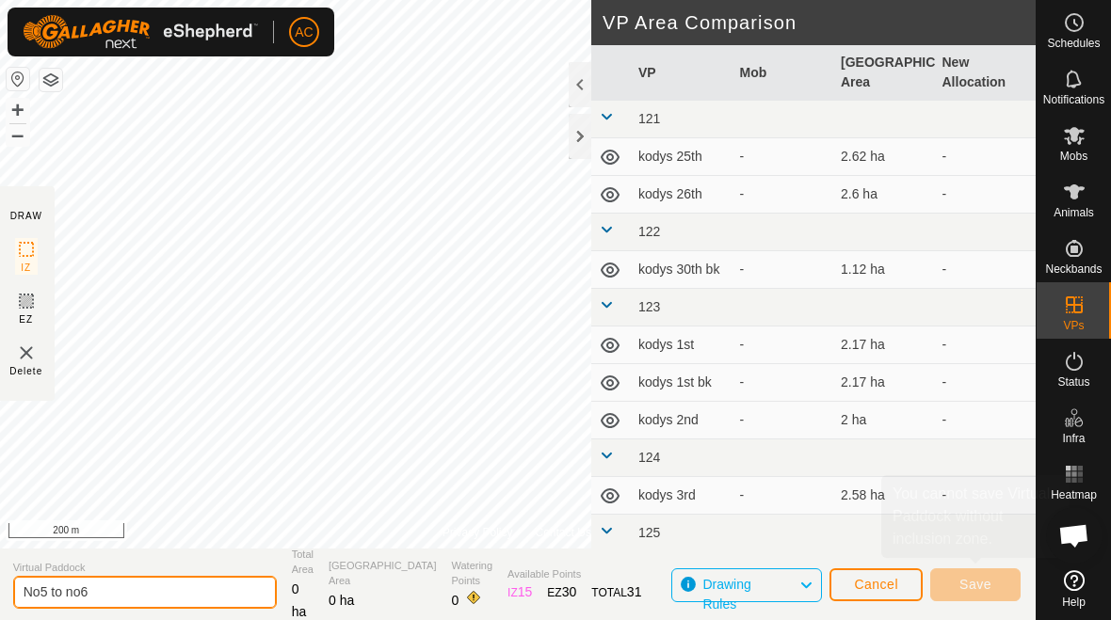
type input "No5 to no6"
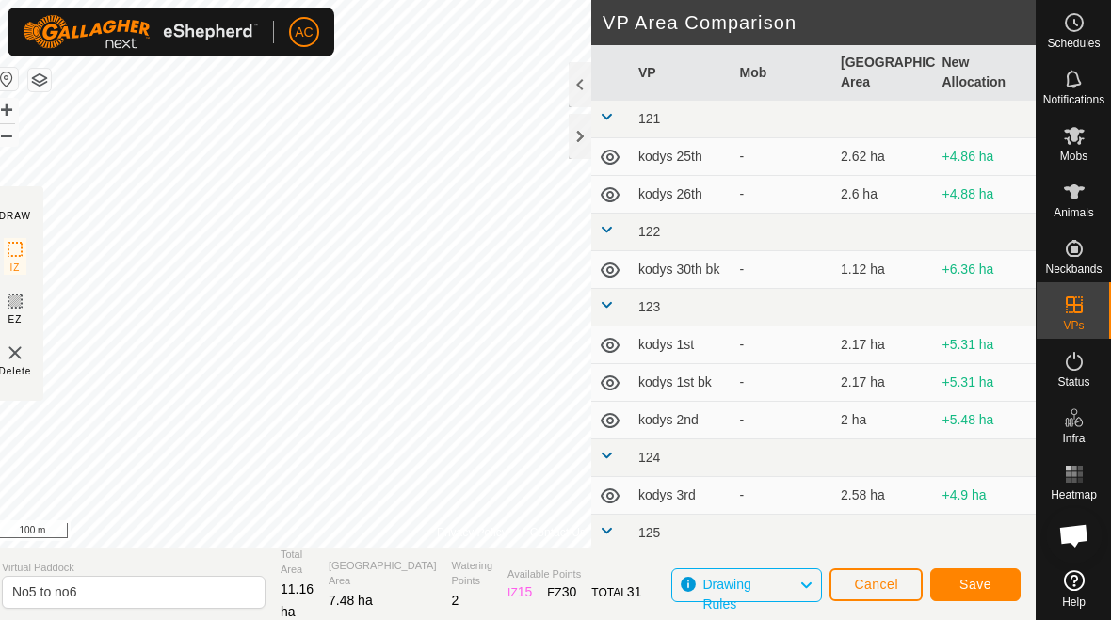
click at [985, 578] on span "Save" at bounding box center [975, 584] width 32 height 15
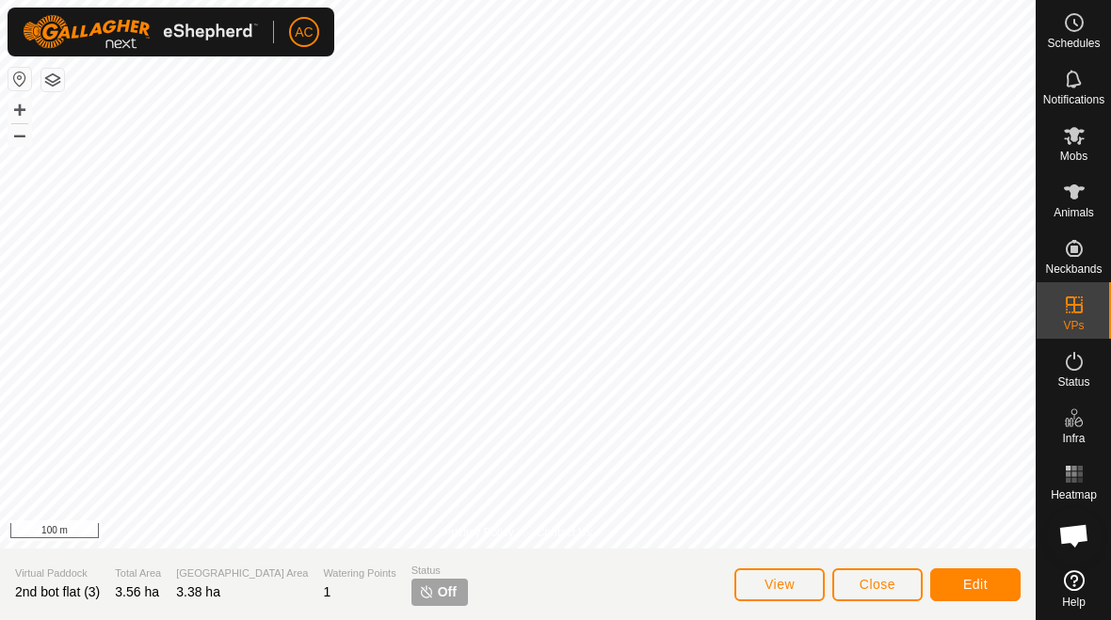
click at [978, 586] on span "Edit" at bounding box center [975, 584] width 24 height 15
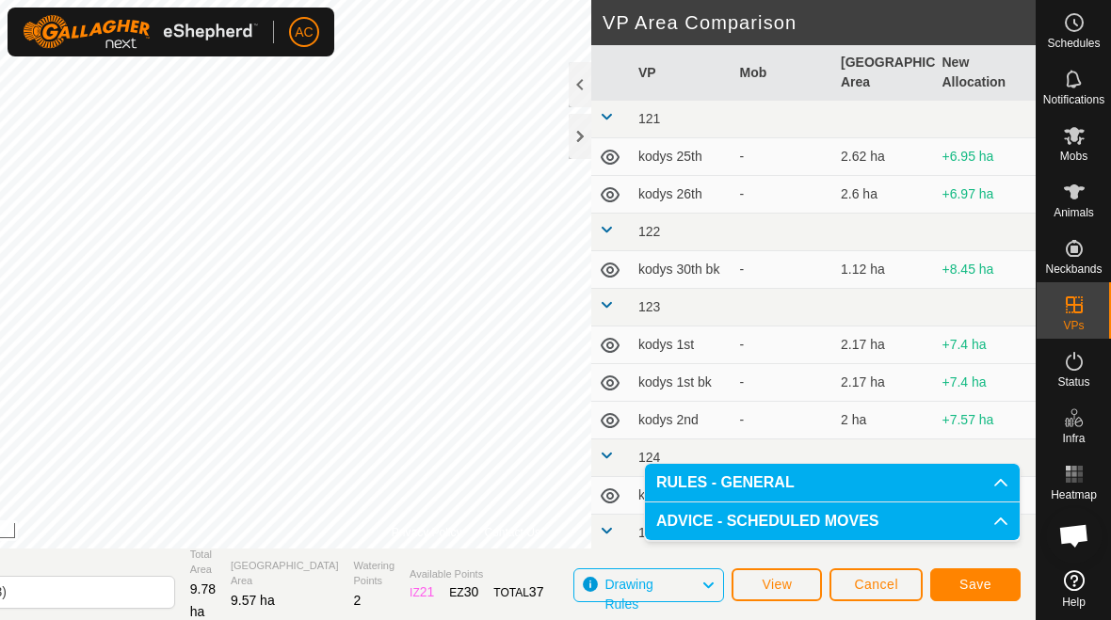
click at [979, 588] on span "Save" at bounding box center [975, 584] width 32 height 15
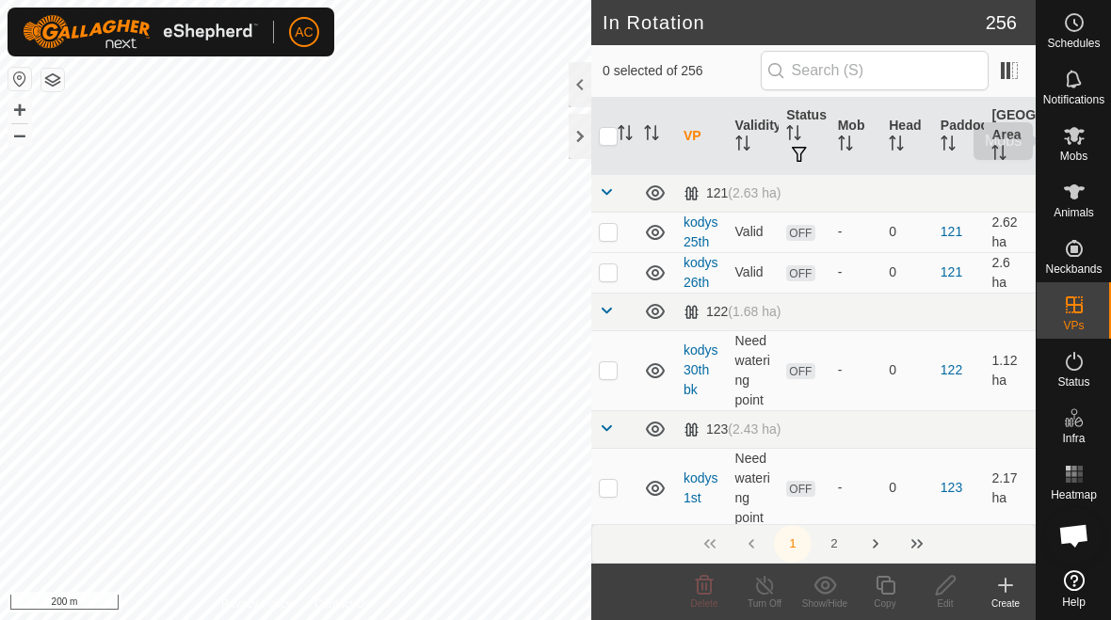
click at [1066, 145] on icon at bounding box center [1074, 135] width 23 height 23
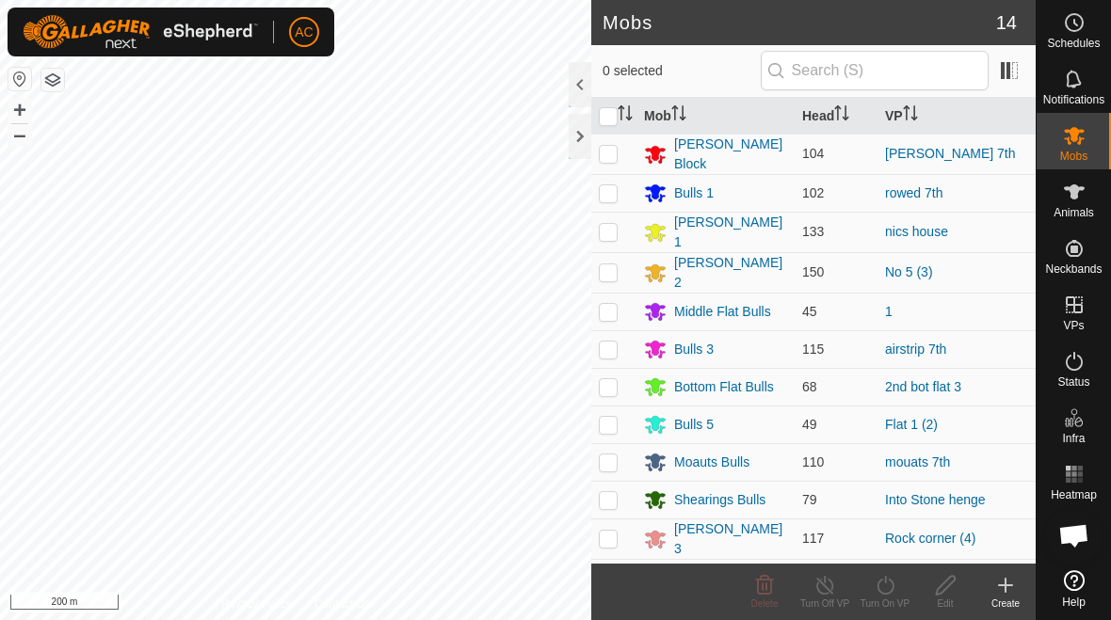
click at [605, 381] on p-checkbox at bounding box center [608, 386] width 19 height 15
checkbox input "true"
click at [834, 599] on div "Turn Off VP" at bounding box center [825, 604] width 60 height 14
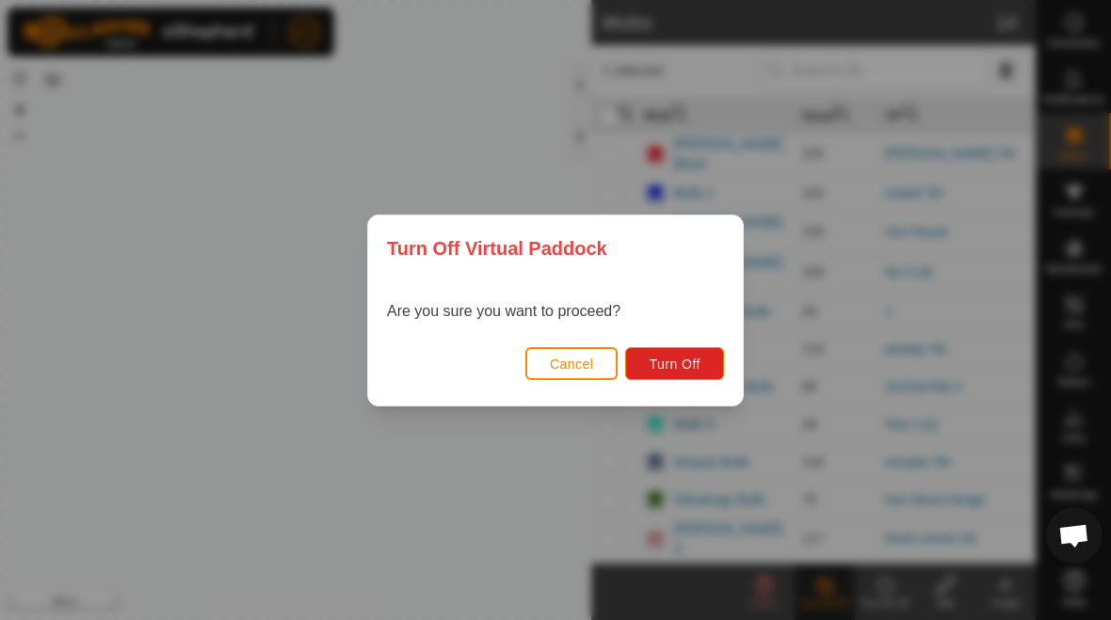
click at [562, 379] on button "Cancel" at bounding box center [571, 363] width 93 height 33
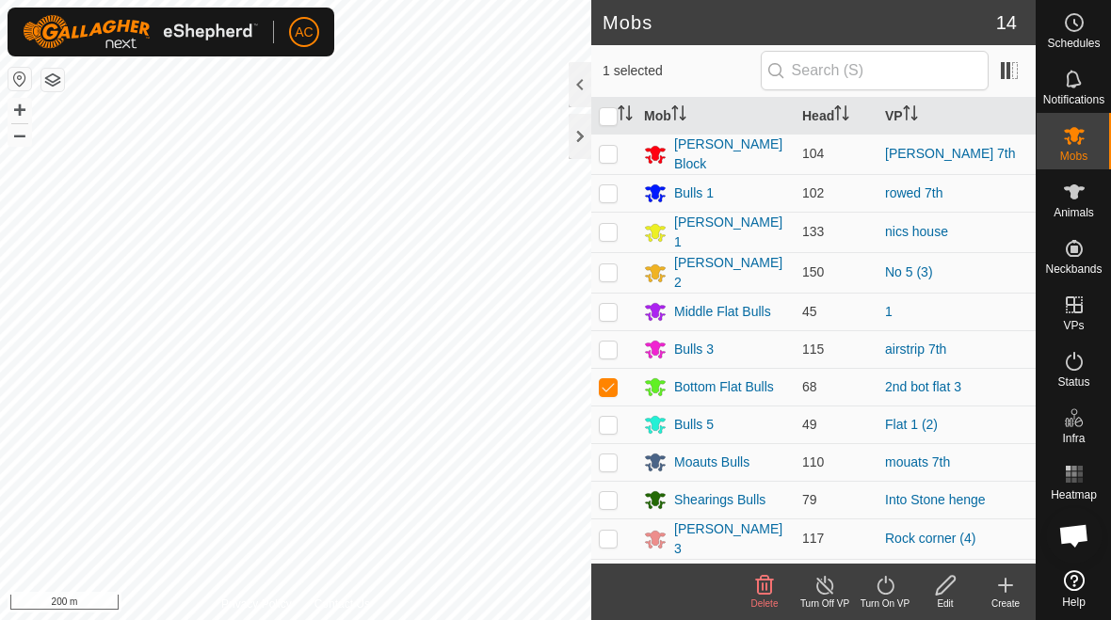
click at [892, 592] on icon at bounding box center [885, 585] width 17 height 19
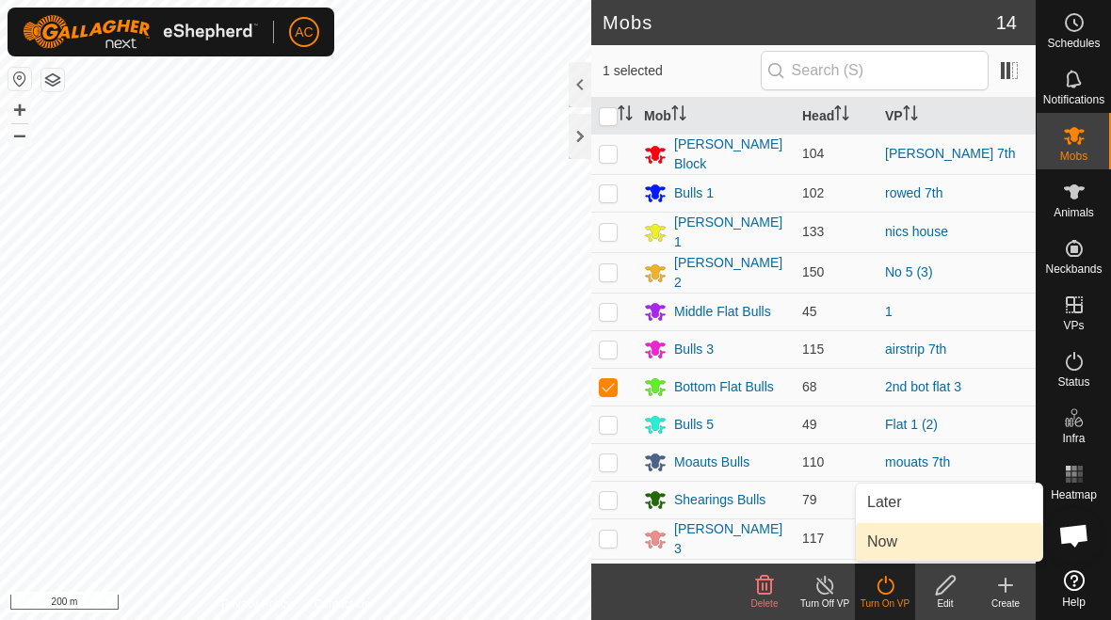
click at [912, 544] on link "Now" at bounding box center [949, 543] width 186 height 38
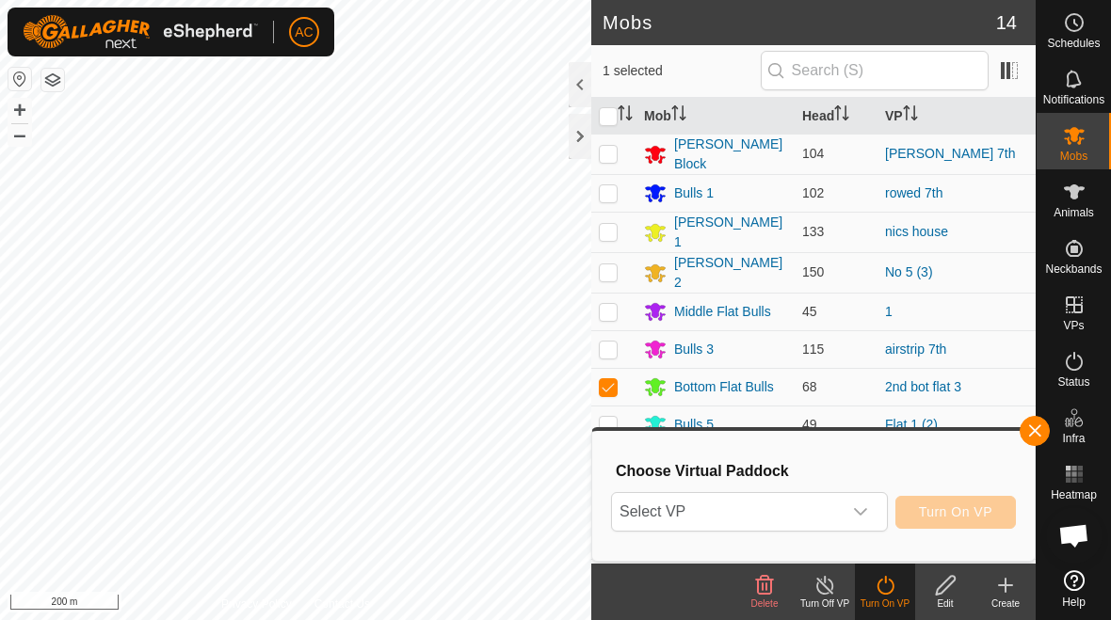
click at [859, 512] on icon "dropdown trigger" at bounding box center [860, 512] width 15 height 15
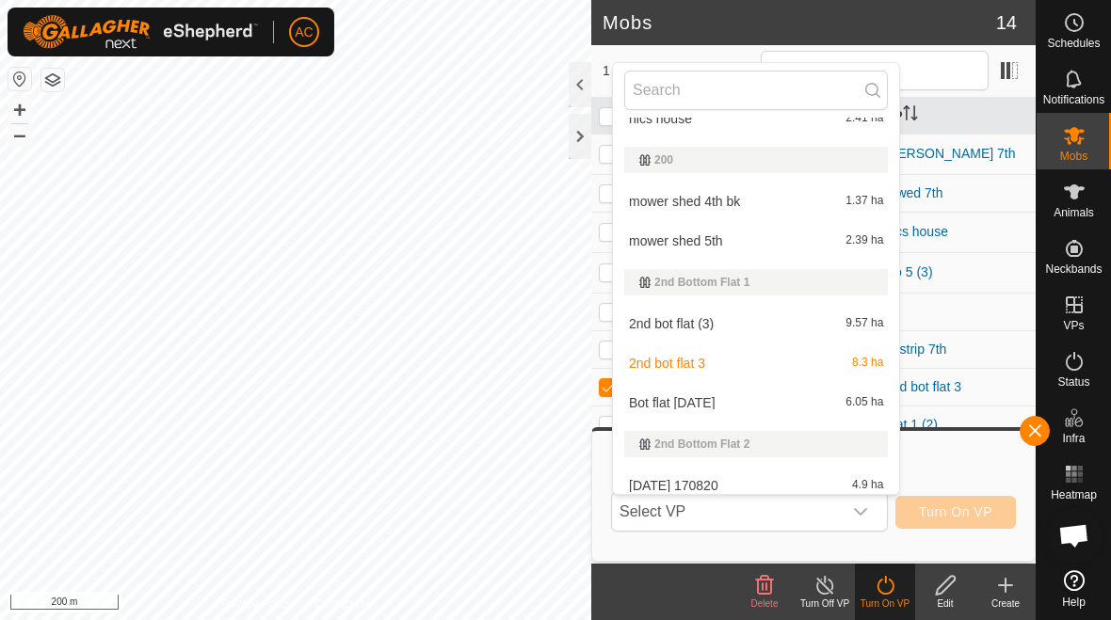
scroll to position [3815, 0]
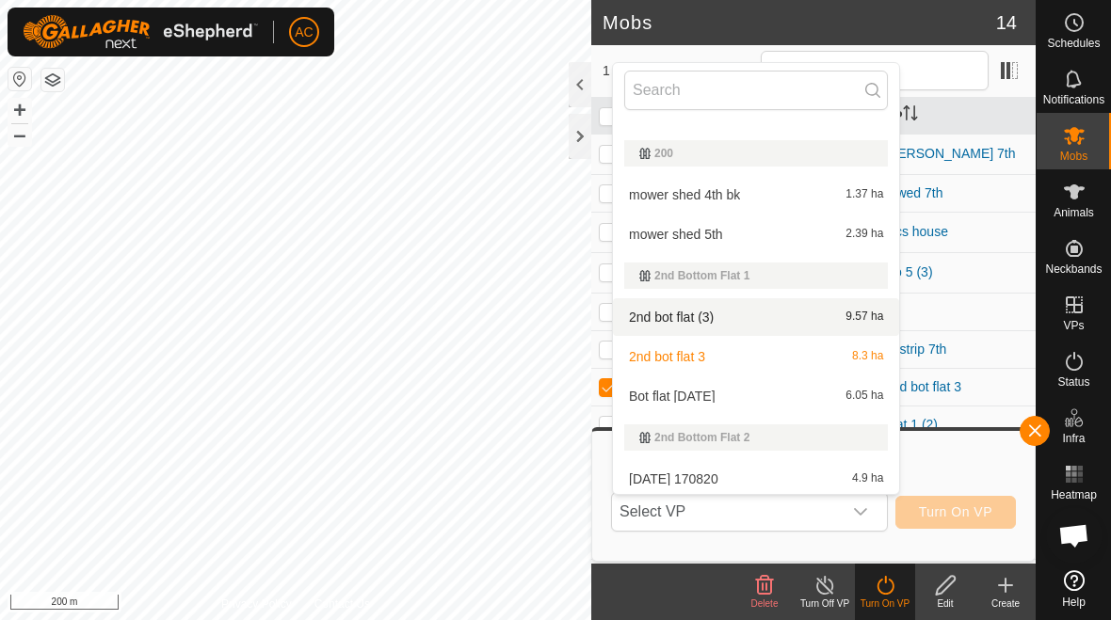
click at [715, 327] on div "2nd bot flat (3) 9.57 ha" at bounding box center [756, 317] width 264 height 23
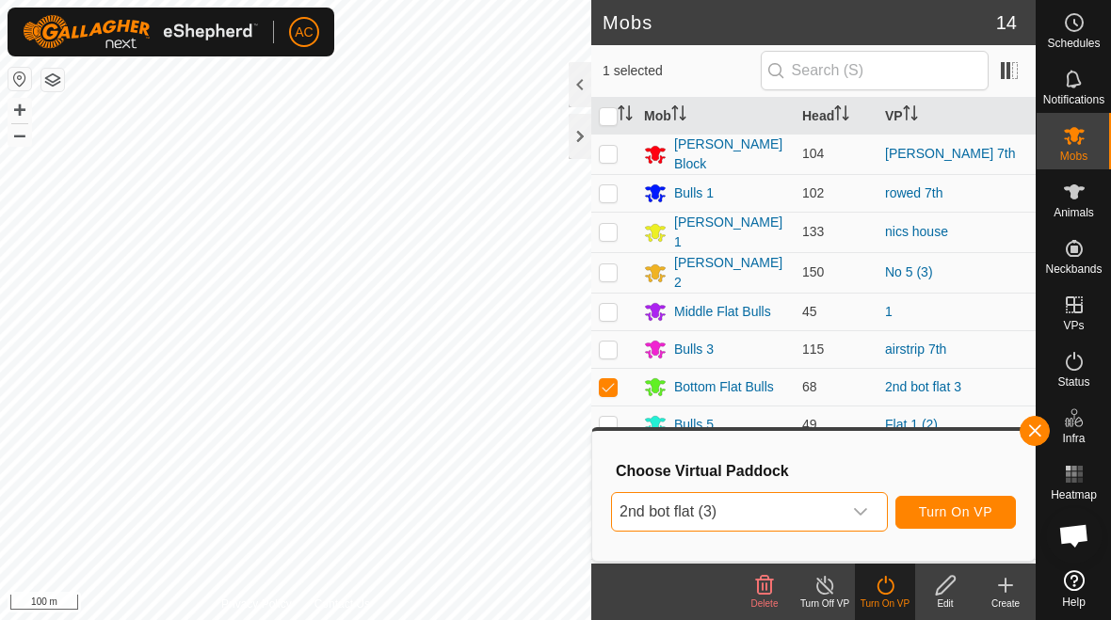
click at [977, 515] on span "Turn On VP" at bounding box center [955, 512] width 73 height 15
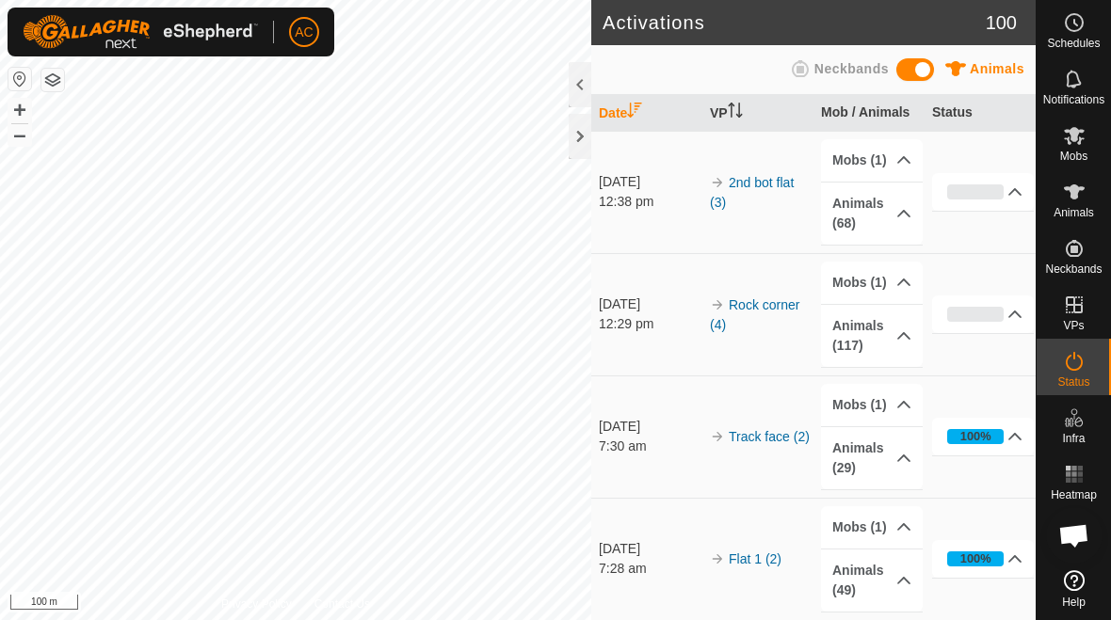
click at [576, 139] on div at bounding box center [580, 136] width 23 height 45
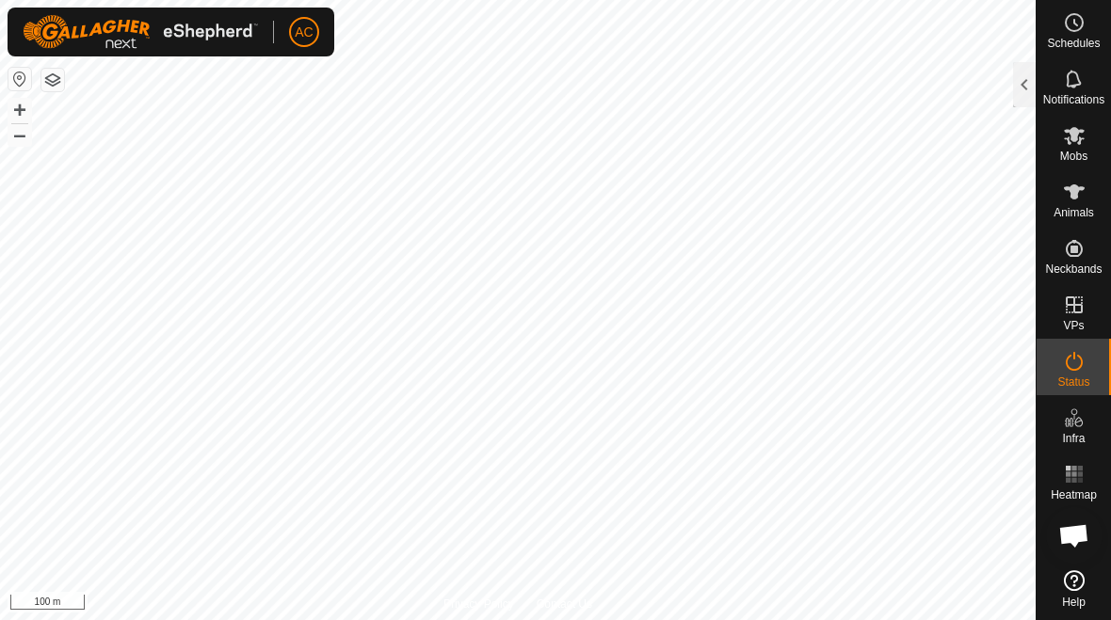
click at [1080, 374] on es-activation-svg-icon at bounding box center [1074, 361] width 34 height 30
click at [1018, 85] on div at bounding box center [1024, 84] width 23 height 45
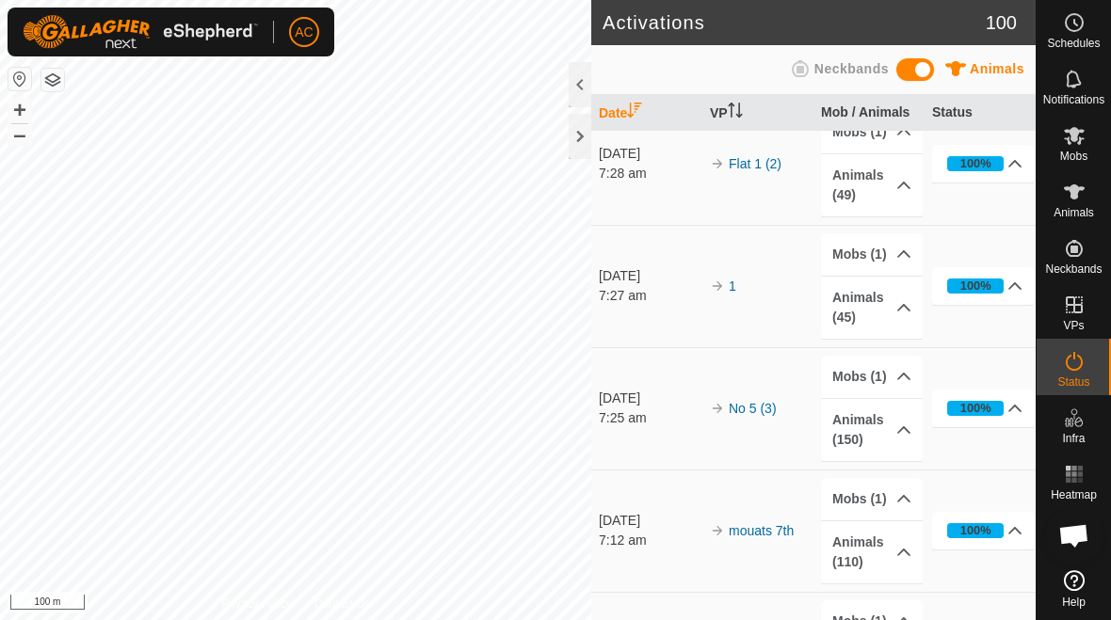
scroll to position [396, 0]
